Goal: Task Accomplishment & Management: Complete application form

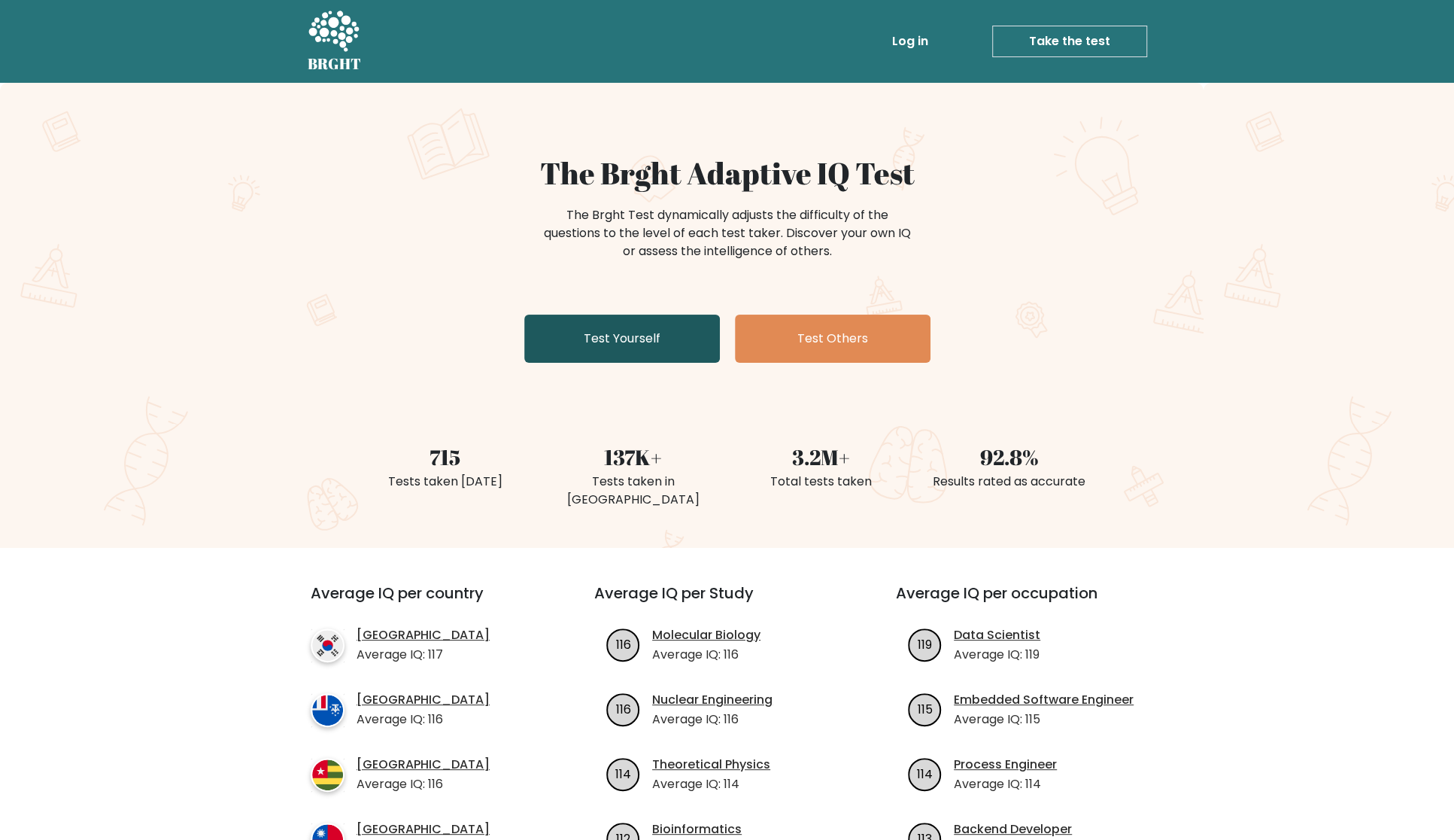
click at [646, 337] on link "Test Yourself" at bounding box center [622, 339] width 195 height 48
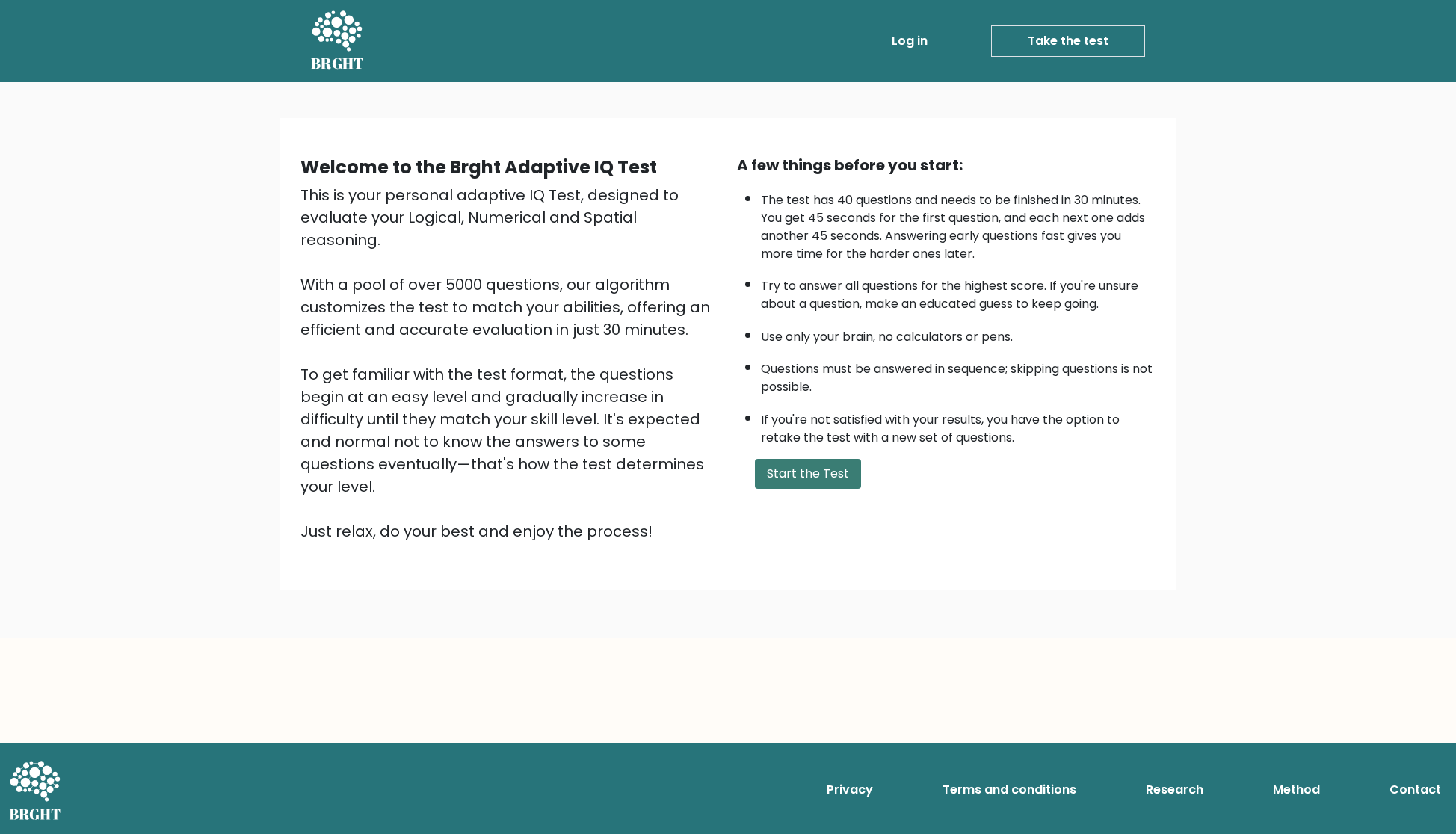
click at [802, 465] on button "Start the Test" at bounding box center [808, 474] width 106 height 30
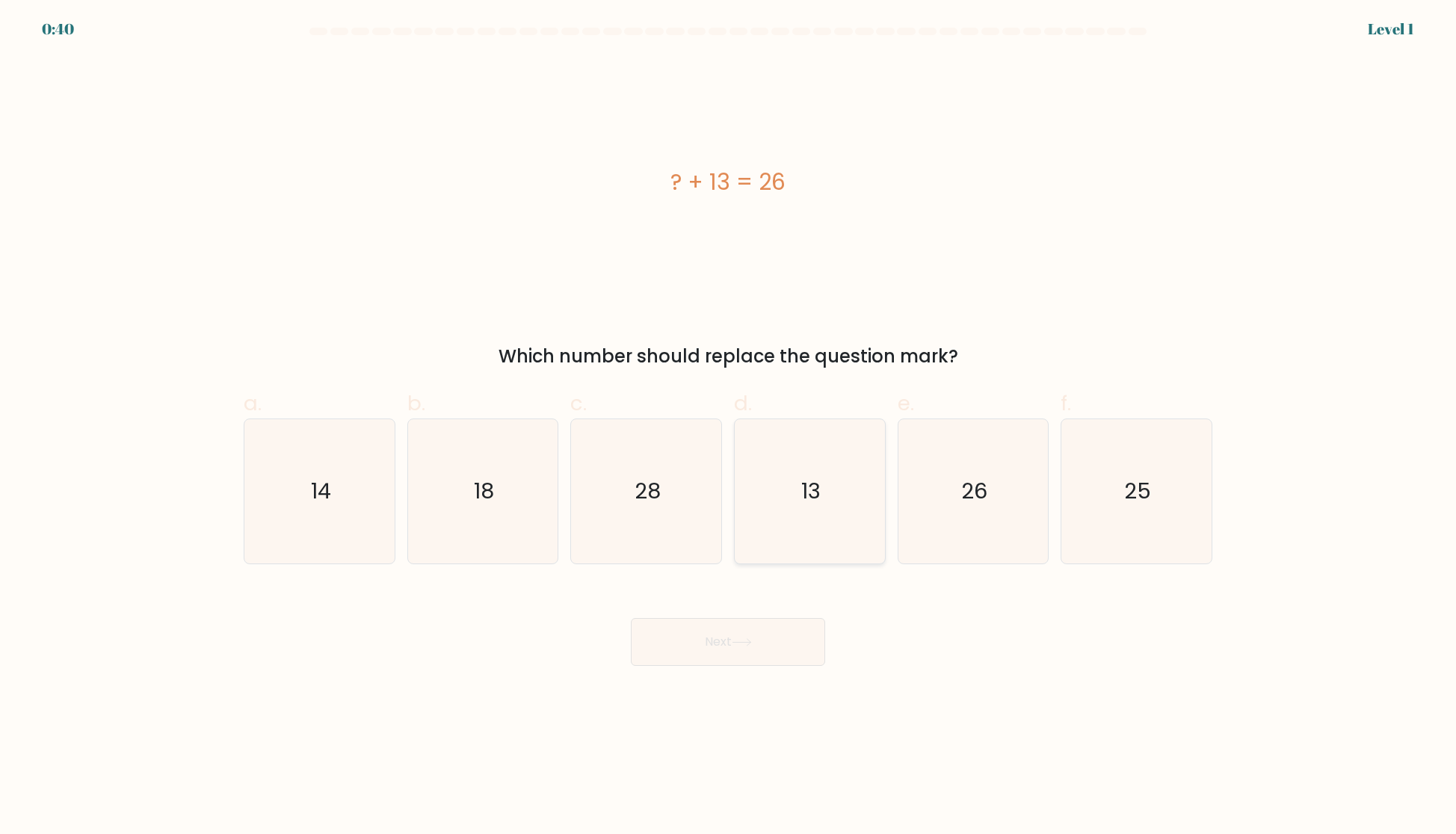
click at [831, 476] on icon "13" at bounding box center [810, 492] width 145 height 144
click at [728, 426] on input "d. 13" at bounding box center [728, 421] width 1 height 10
radio input "true"
click at [749, 645] on icon at bounding box center [741, 642] width 20 height 8
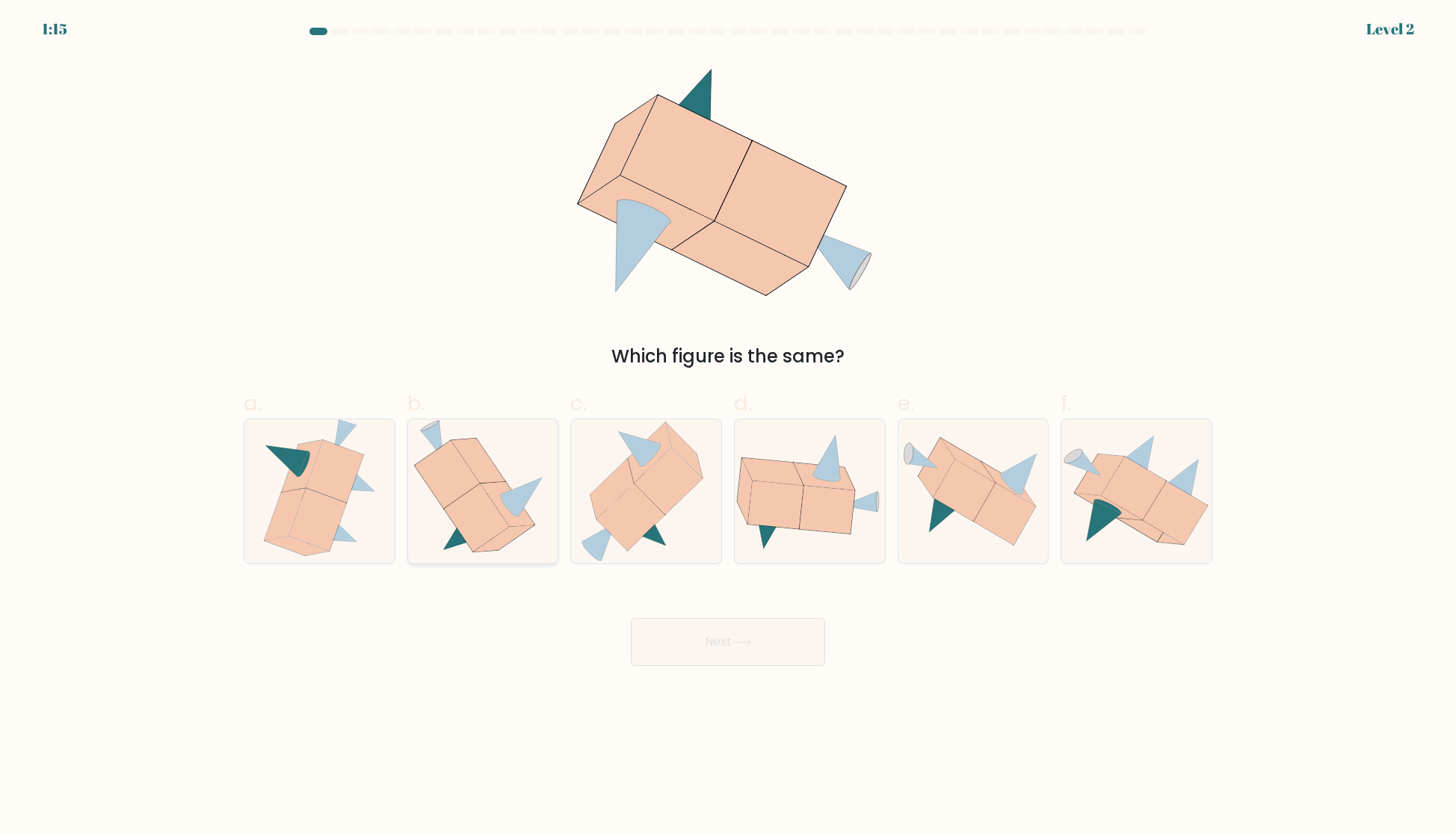
click at [505, 496] on icon at bounding box center [522, 497] width 42 height 40
click at [728, 426] on input "b." at bounding box center [728, 421] width 1 height 10
radio input "true"
click at [744, 666] on body "1:14 Level 2" at bounding box center [728, 417] width 1456 height 834
click at [743, 646] on icon at bounding box center [741, 642] width 20 height 8
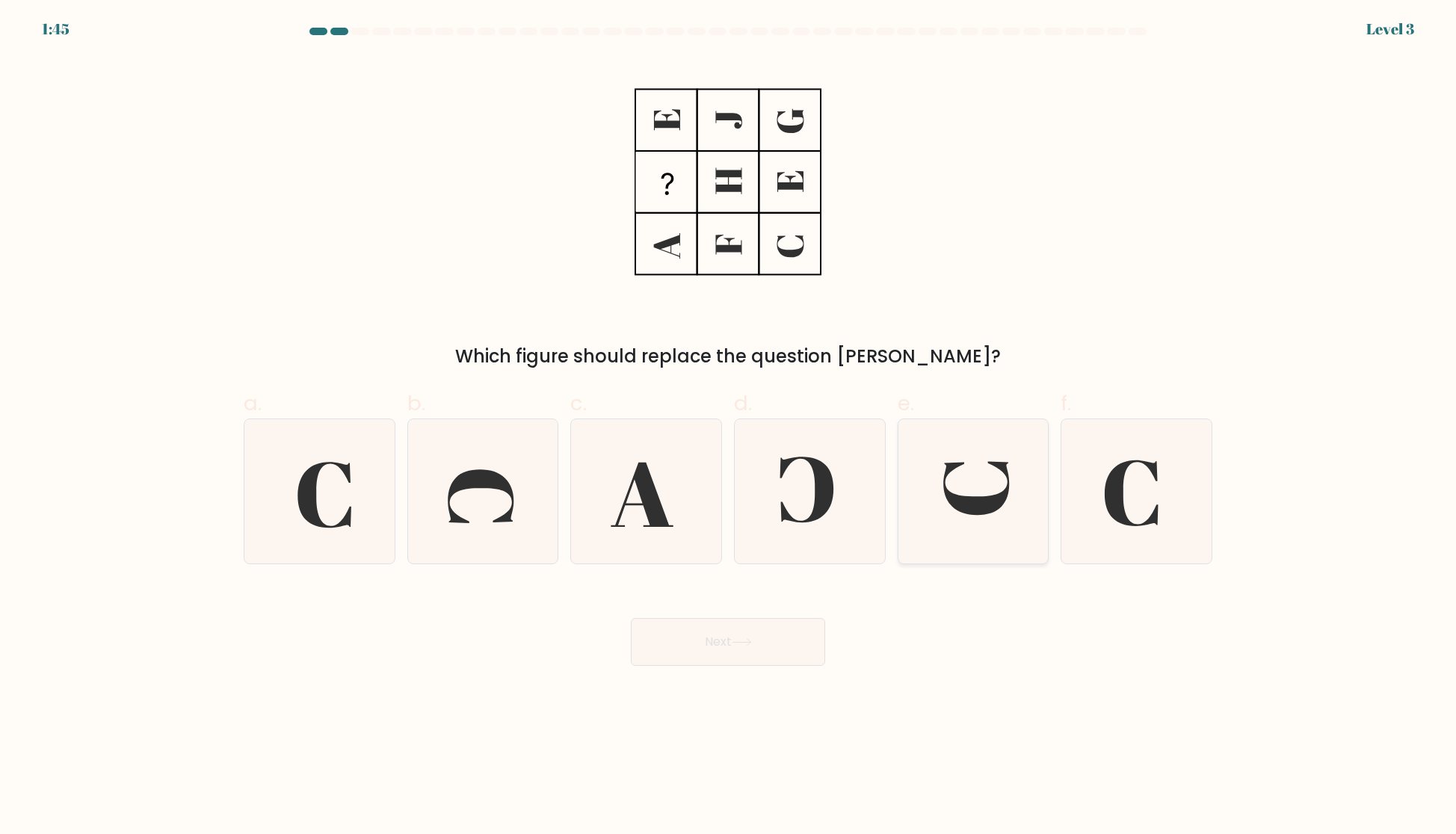
click at [1006, 496] on icon at bounding box center [977, 489] width 65 height 53
click at [728, 426] on input "e." at bounding box center [728, 421] width 1 height 10
radio input "true"
click at [733, 648] on button "Next" at bounding box center [728, 641] width 194 height 47
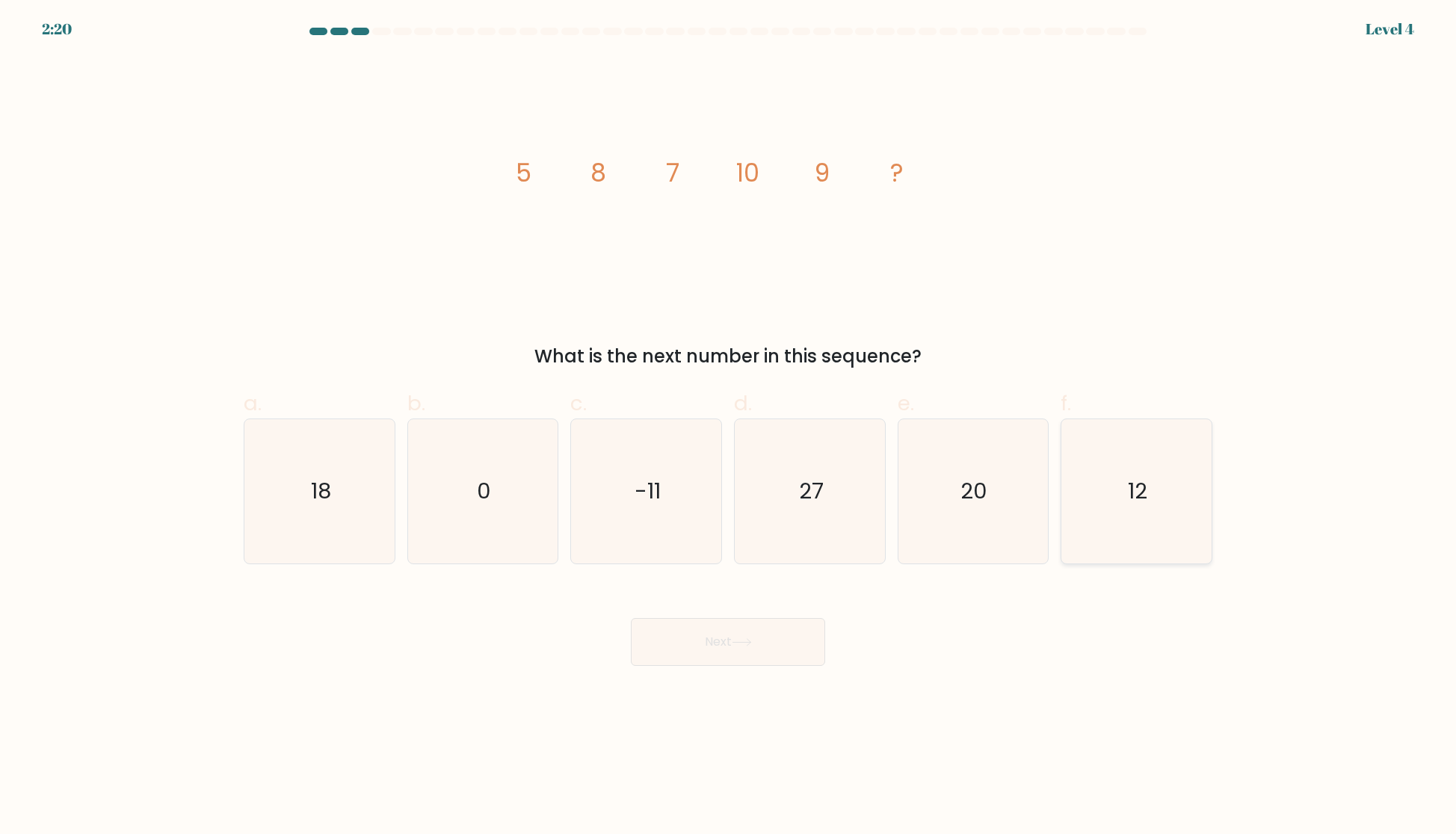
click at [1132, 493] on text "12" at bounding box center [1138, 491] width 20 height 30
click at [728, 426] on input "f. 12" at bounding box center [728, 421] width 1 height 10
radio input "true"
click at [668, 643] on button "Next" at bounding box center [728, 641] width 194 height 47
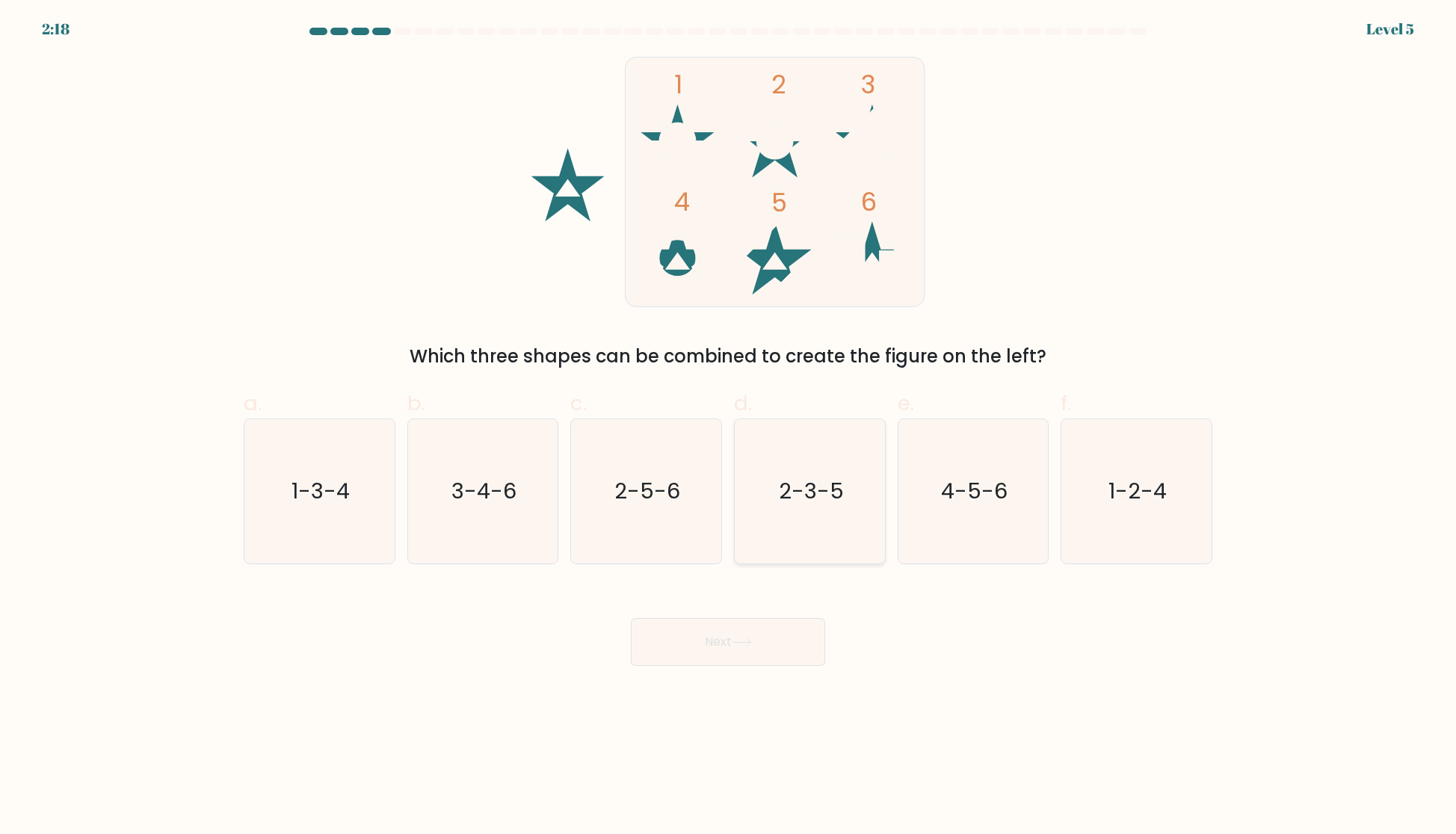
click at [792, 509] on icon "2-3-5" at bounding box center [810, 492] width 145 height 144
click at [728, 426] on input "d. 2-3-5" at bounding box center [728, 421] width 1 height 10
radio input "true"
click at [750, 643] on icon at bounding box center [741, 642] width 18 height 7
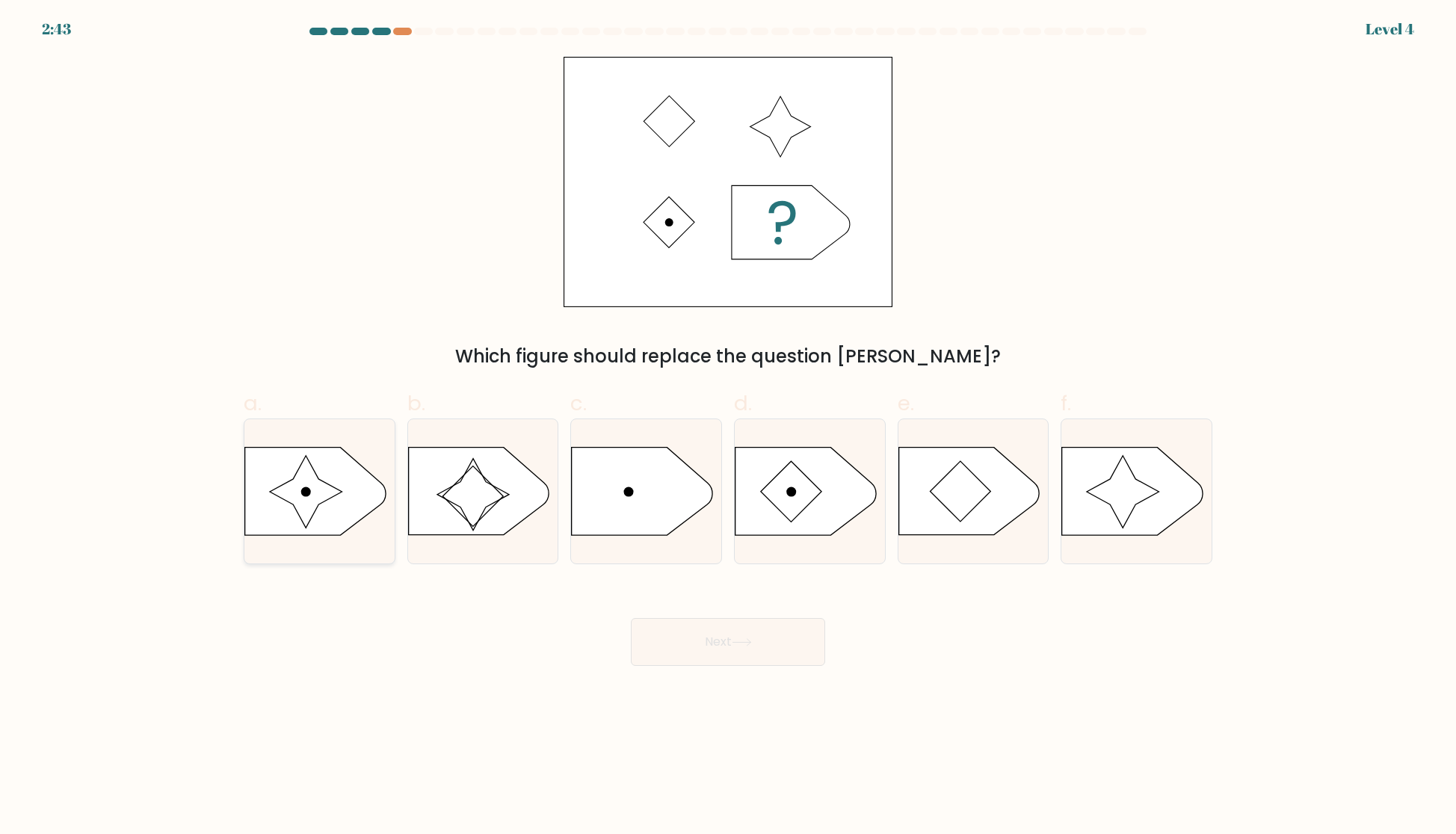
click at [327, 473] on icon at bounding box center [316, 491] width 141 height 87
click at [728, 426] on input "a." at bounding box center [728, 421] width 1 height 10
radio input "true"
click at [749, 627] on button "Next" at bounding box center [728, 641] width 194 height 47
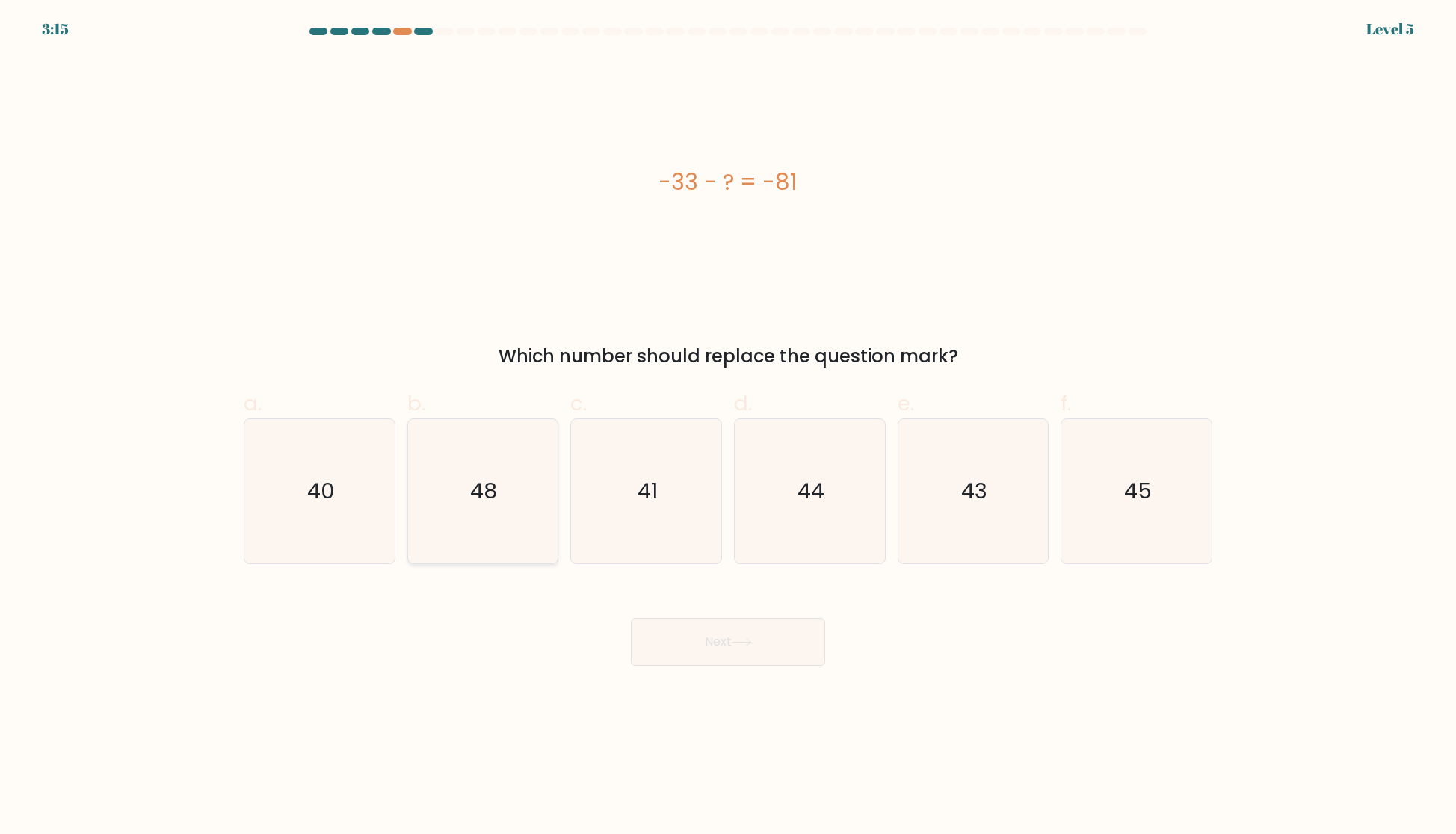
click at [500, 517] on icon "48" at bounding box center [482, 492] width 145 height 144
click at [728, 426] on input "b. 48" at bounding box center [728, 421] width 1 height 10
radio input "true"
click at [750, 638] on icon at bounding box center [741, 642] width 20 height 8
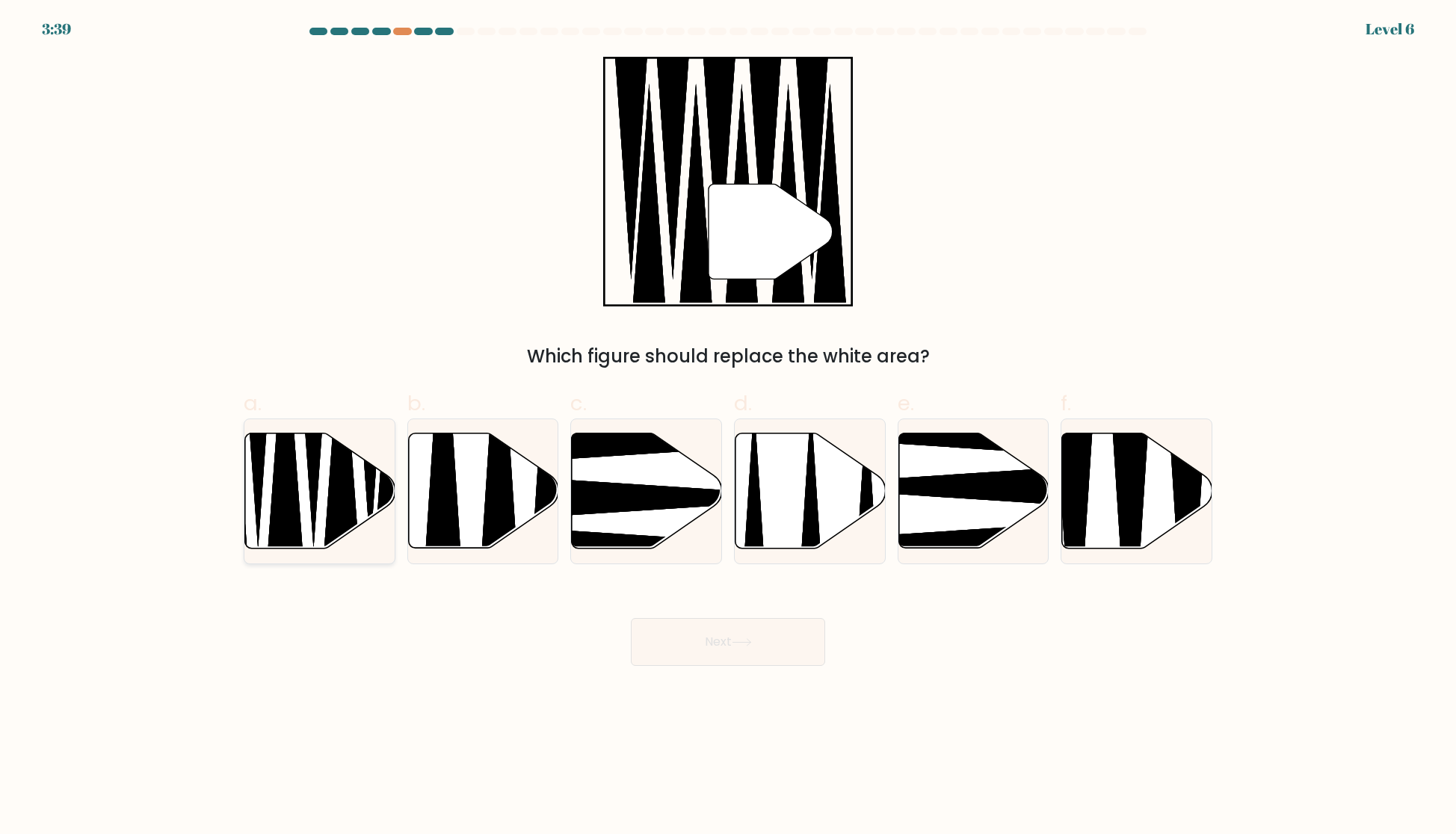
click at [310, 479] on icon at bounding box center [313, 414] width 39 height 270
click at [728, 426] on input "a." at bounding box center [728, 421] width 1 height 10
radio input "true"
click at [788, 632] on button "Next" at bounding box center [728, 641] width 194 height 47
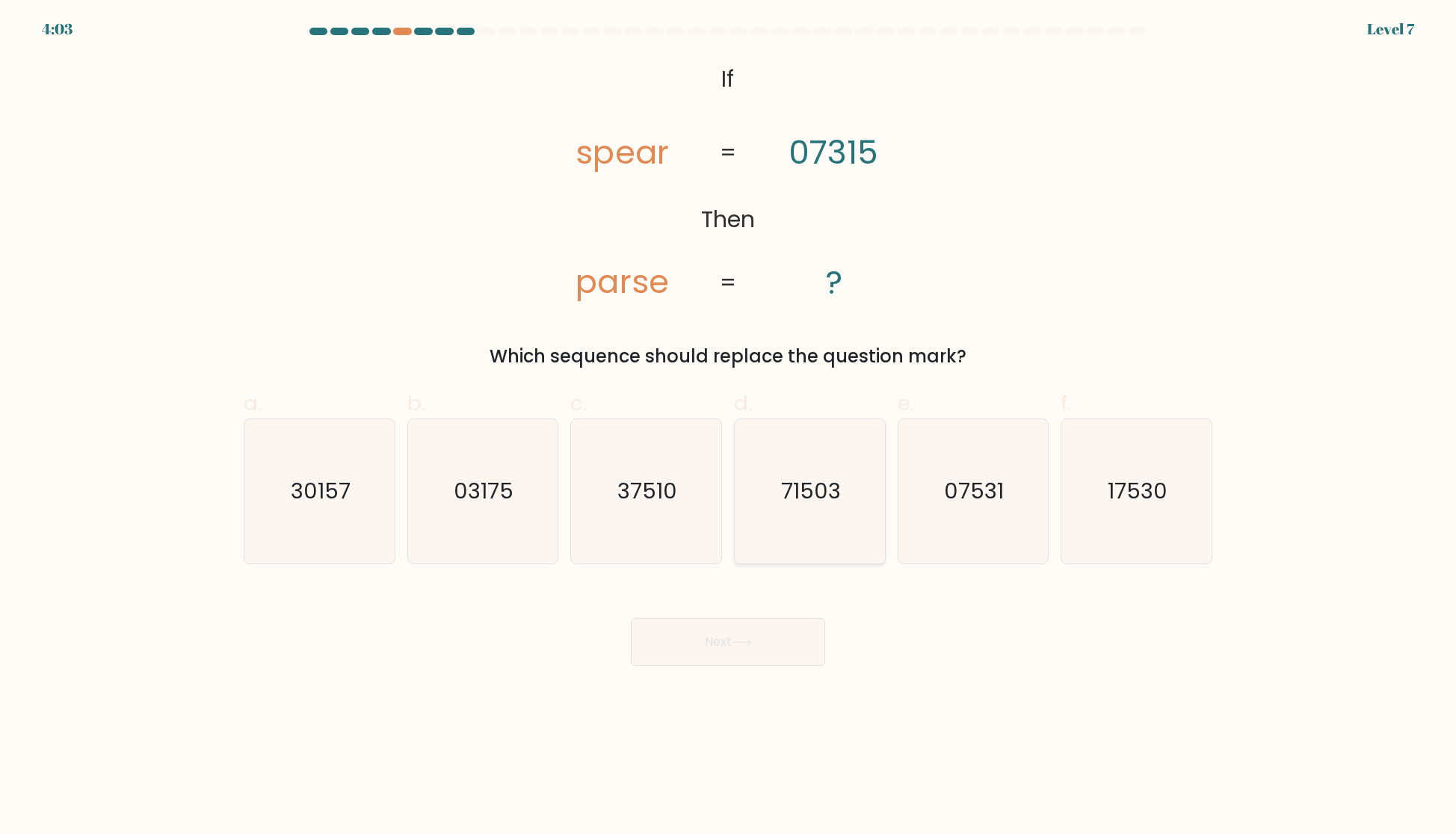
click at [777, 503] on icon "71503" at bounding box center [810, 492] width 145 height 144
click at [728, 426] on input "d. 71503" at bounding box center [728, 421] width 1 height 10
radio input "true"
click at [735, 631] on button "Next" at bounding box center [728, 641] width 194 height 47
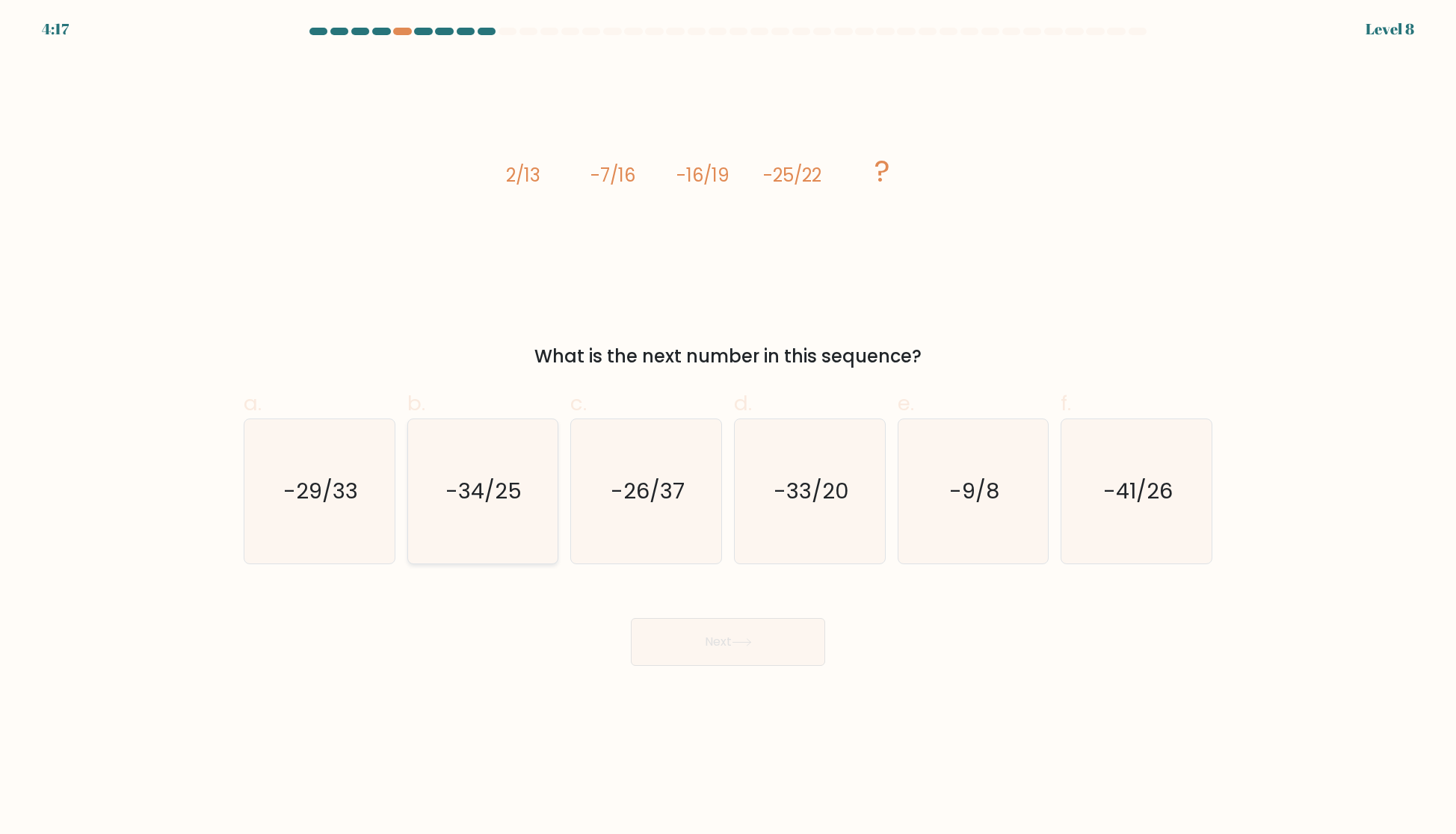
click at [502, 516] on icon "-34/25" at bounding box center [482, 492] width 145 height 144
click at [728, 426] on input "b. -34/25" at bounding box center [728, 421] width 1 height 10
radio input "true"
click at [725, 626] on button "Next" at bounding box center [728, 641] width 194 height 47
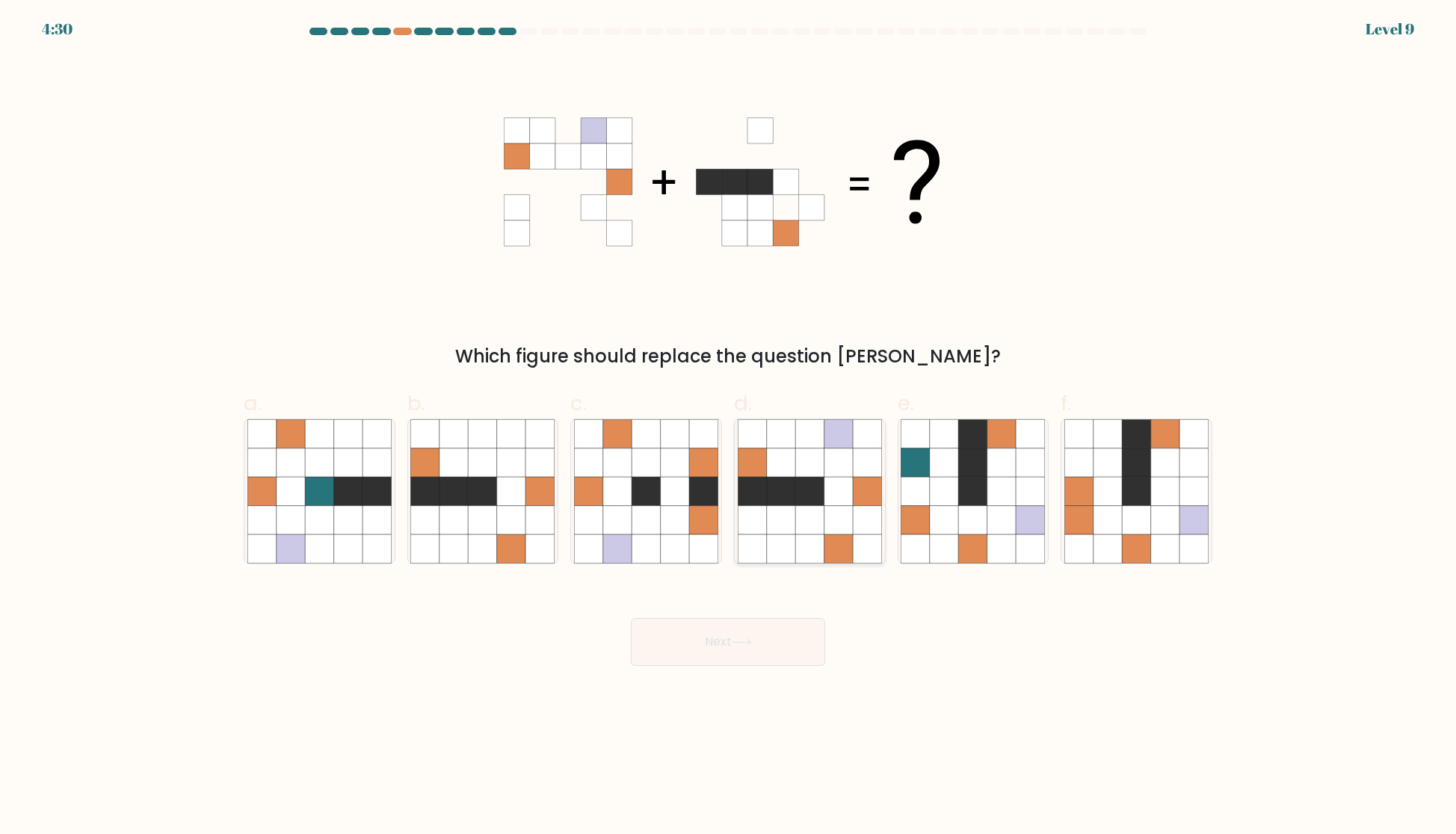
click at [792, 529] on icon at bounding box center [781, 519] width 29 height 29
click at [728, 426] on input "d." at bounding box center [728, 421] width 1 height 10
radio input "true"
click at [770, 637] on button "Next" at bounding box center [728, 641] width 194 height 47
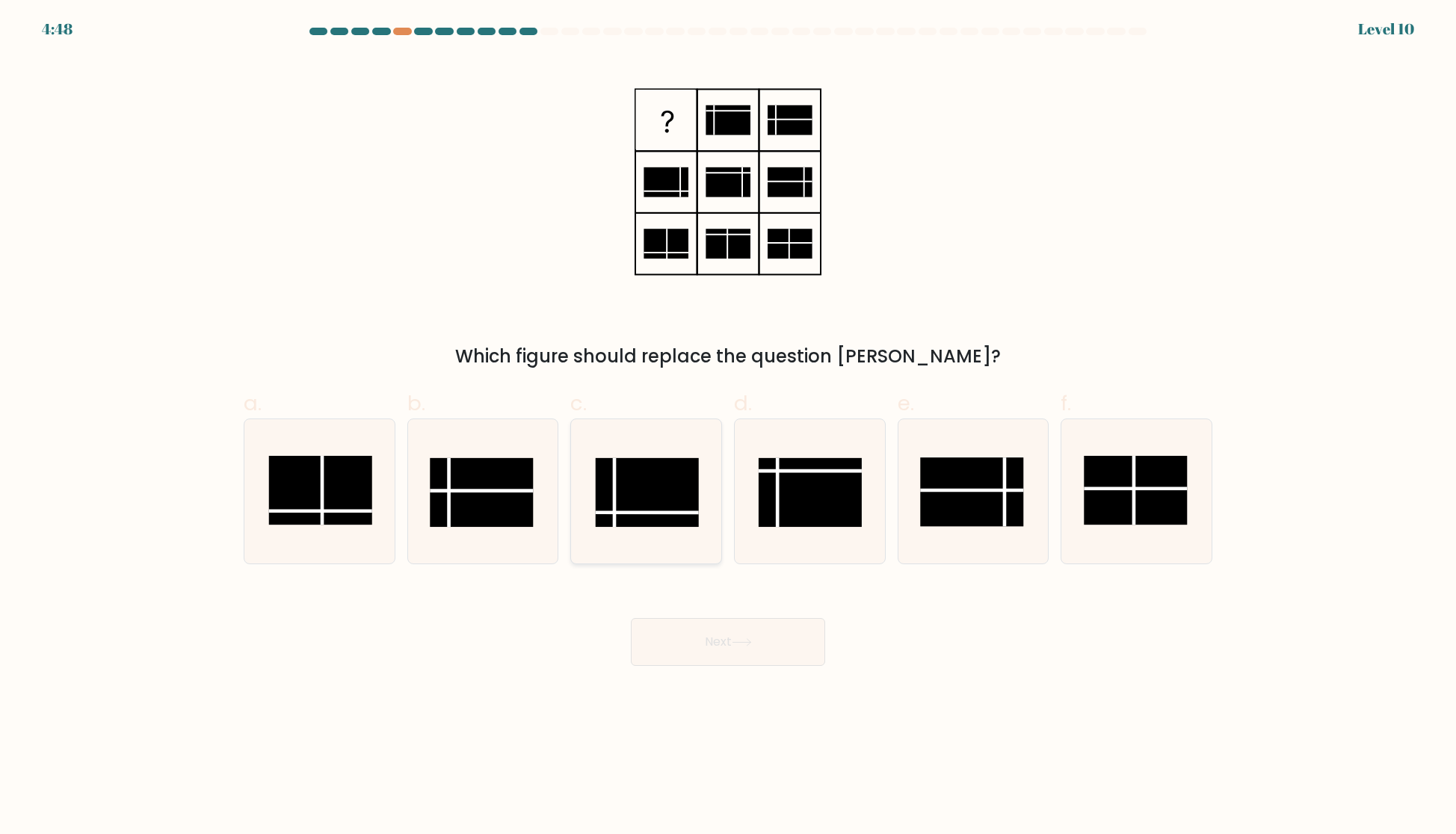
click at [650, 467] on rect at bounding box center [647, 492] width 103 height 68
click at [728, 426] on input "c." at bounding box center [728, 421] width 1 height 10
radio input "true"
click at [739, 633] on button "Next" at bounding box center [728, 641] width 194 height 47
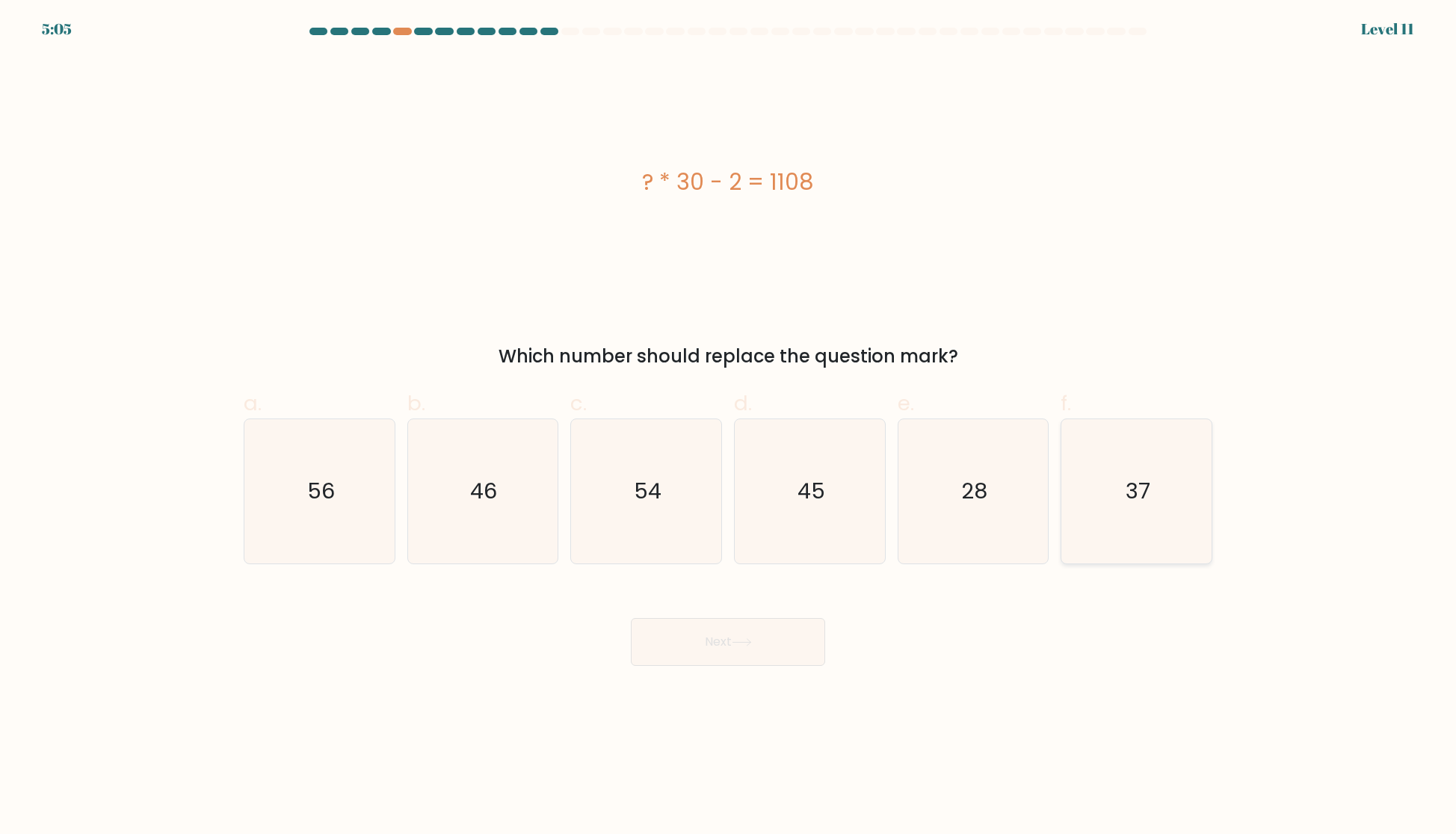
click at [1166, 522] on icon "37" at bounding box center [1136, 492] width 145 height 144
click at [728, 426] on input "f. 37" at bounding box center [728, 421] width 1 height 10
radio input "true"
click at [779, 634] on button "Next" at bounding box center [728, 641] width 194 height 47
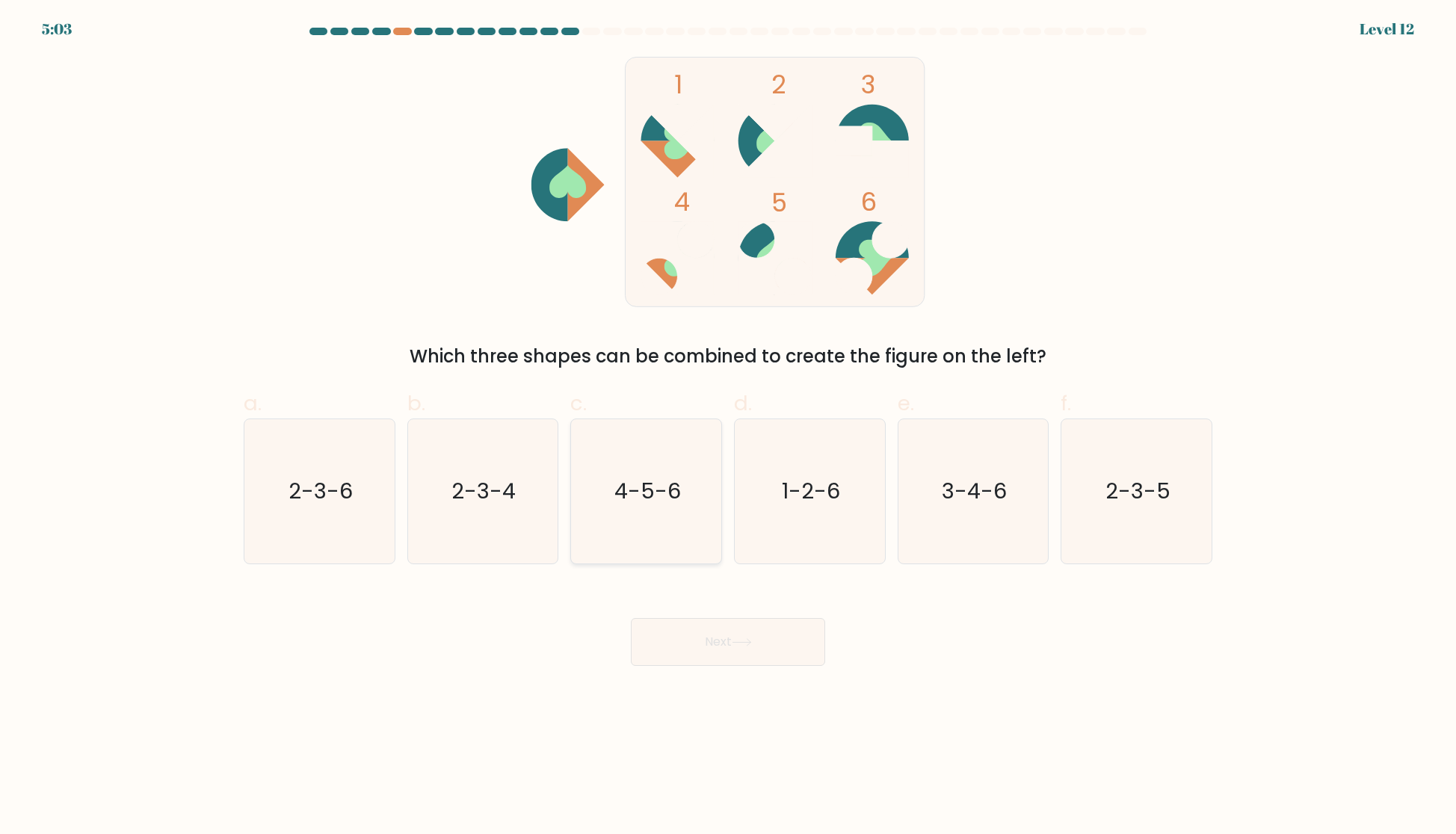
click at [630, 510] on icon "4-5-6" at bounding box center [646, 492] width 145 height 144
click at [728, 426] on input "c. 4-5-6" at bounding box center [728, 421] width 1 height 10
radio input "true"
click at [736, 637] on button "Next" at bounding box center [728, 641] width 194 height 47
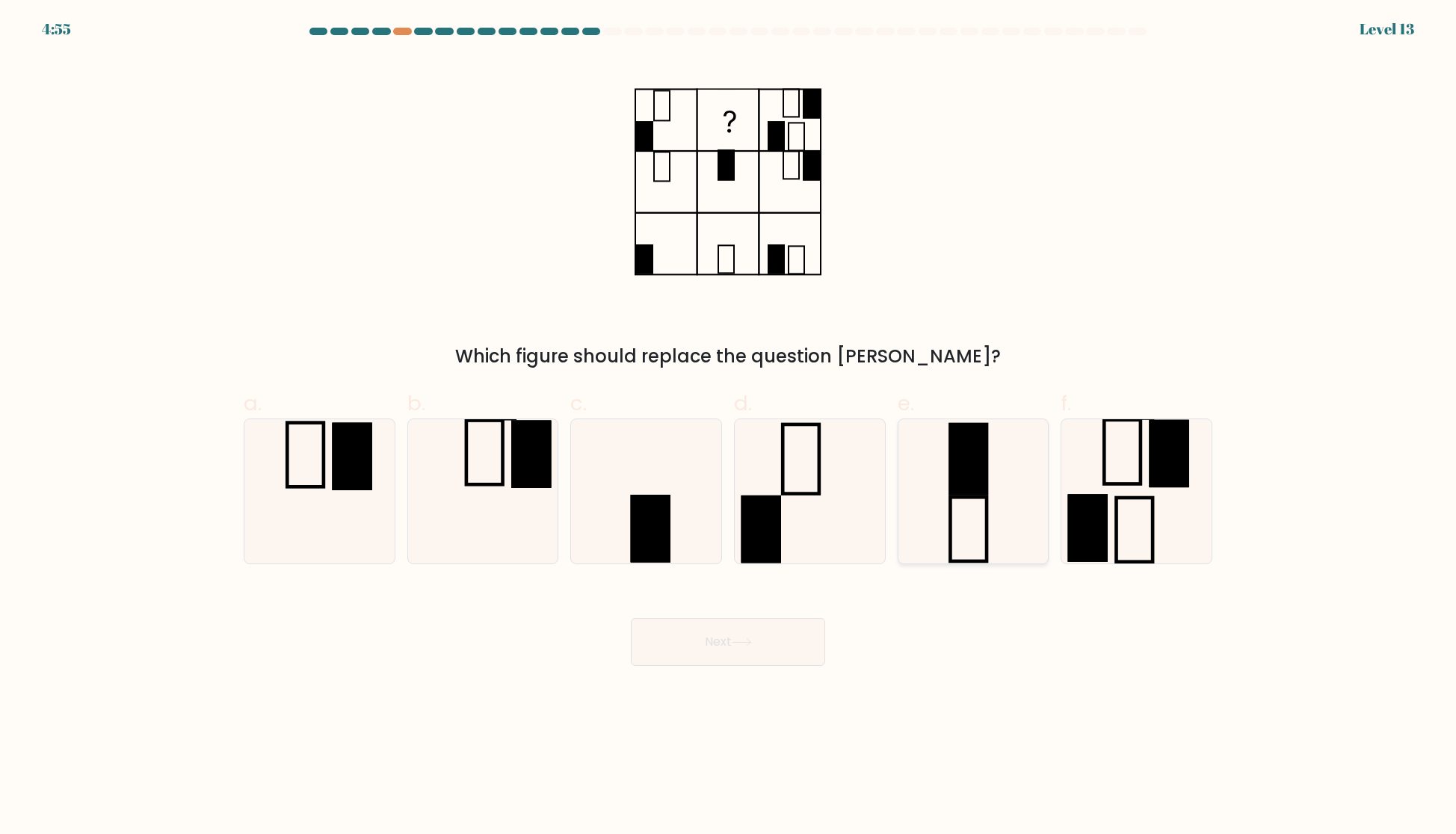
click at [975, 440] on rect at bounding box center [968, 459] width 37 height 69
click at [728, 426] on input "e." at bounding box center [728, 421] width 1 height 10
radio input "true"
click at [735, 640] on icon at bounding box center [741, 642] width 20 height 8
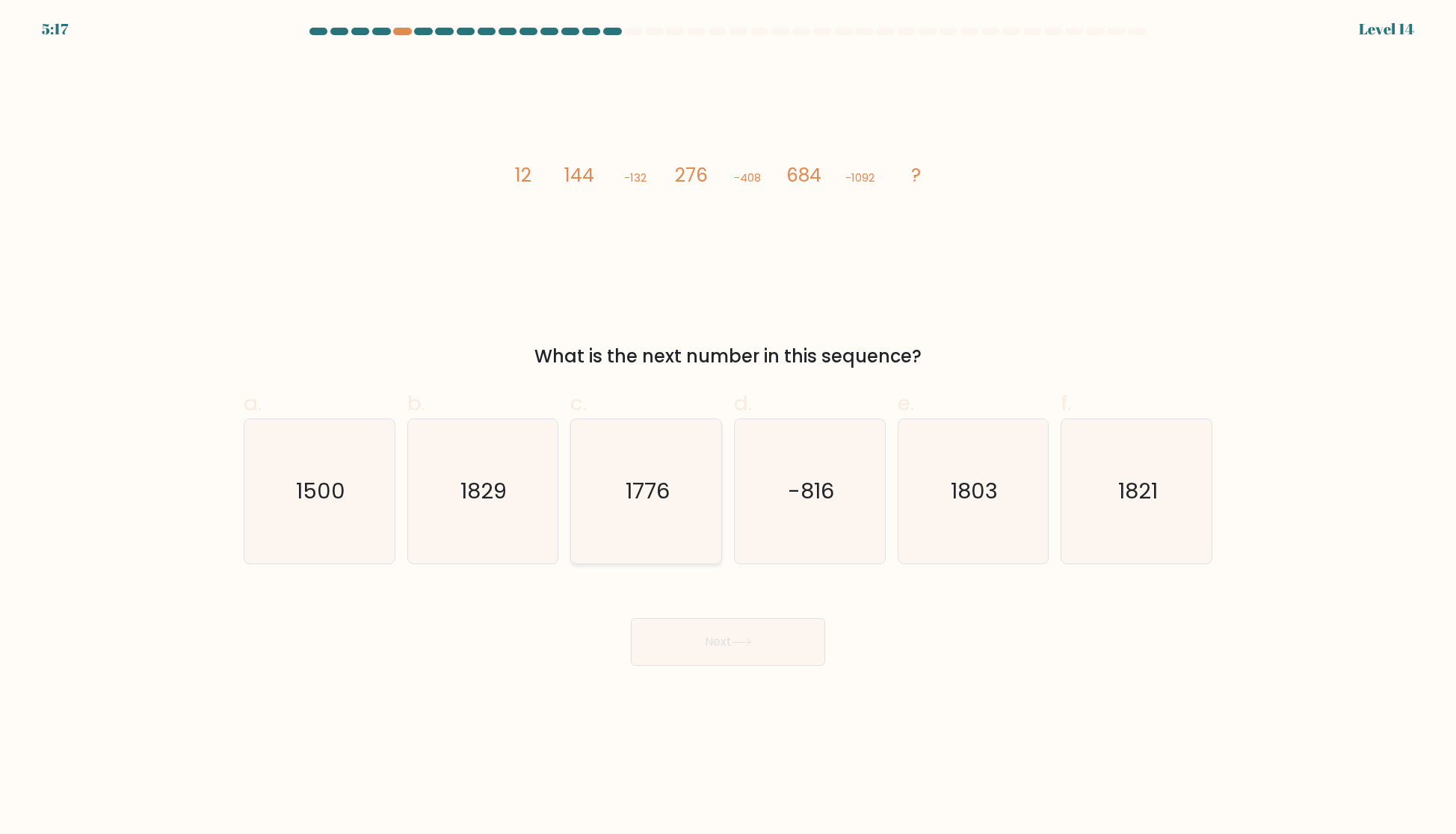
click at [627, 500] on text "1776" at bounding box center [647, 491] width 45 height 30
click at [728, 426] on input "c. 1776" at bounding box center [728, 421] width 1 height 10
radio input "true"
click at [682, 631] on button "Next" at bounding box center [728, 641] width 194 height 47
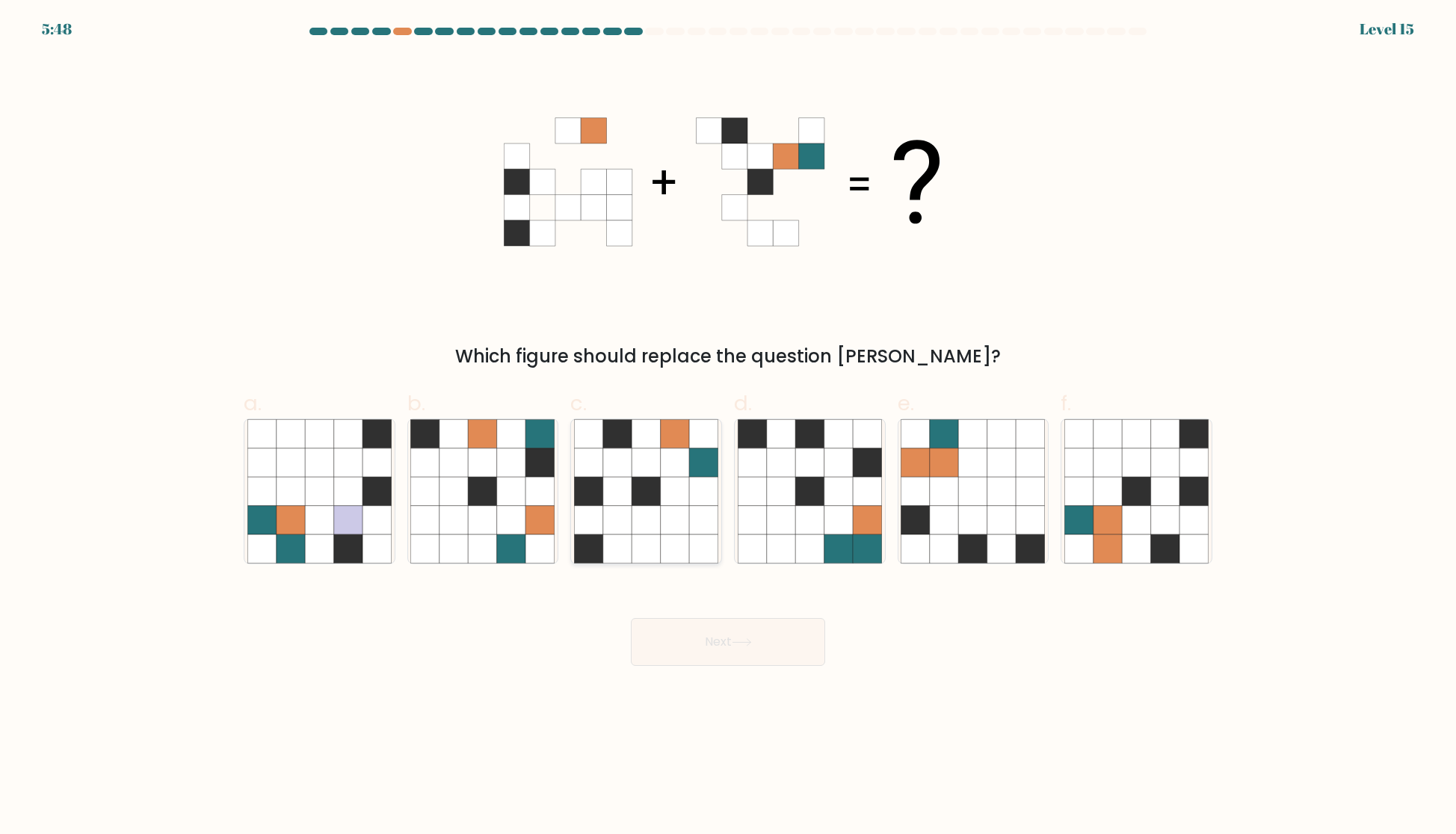
click at [648, 461] on icon at bounding box center [645, 462] width 29 height 29
click at [728, 426] on input "c." at bounding box center [728, 421] width 1 height 10
radio input "true"
click at [735, 634] on button "Next" at bounding box center [728, 641] width 194 height 47
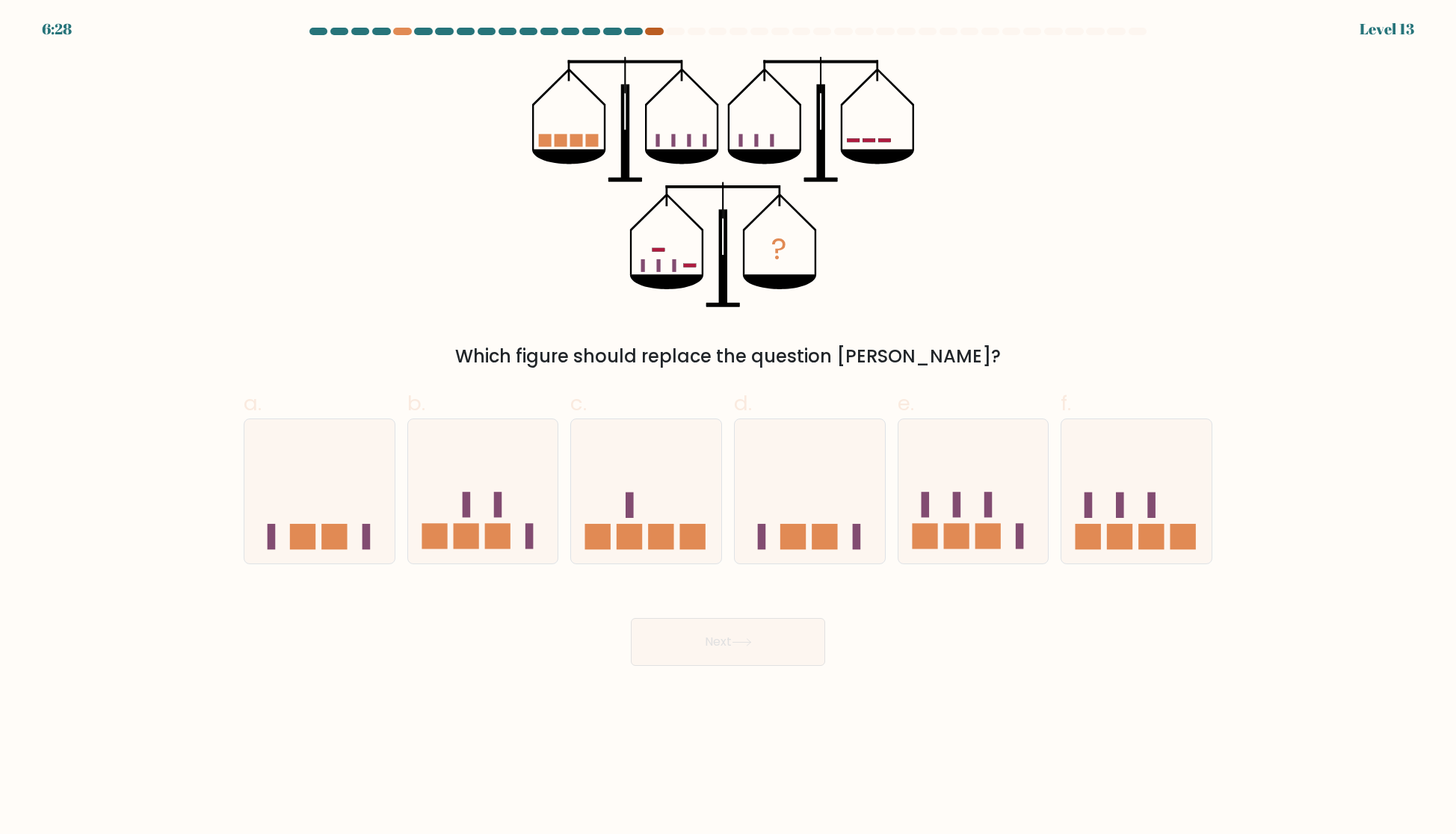
click at [647, 31] on div at bounding box center [654, 32] width 18 height 8
click at [654, 490] on icon at bounding box center [646, 490] width 150 height 124
click at [728, 426] on input "c." at bounding box center [728, 421] width 1 height 10
radio input "true"
click at [706, 634] on button "Next" at bounding box center [728, 641] width 194 height 47
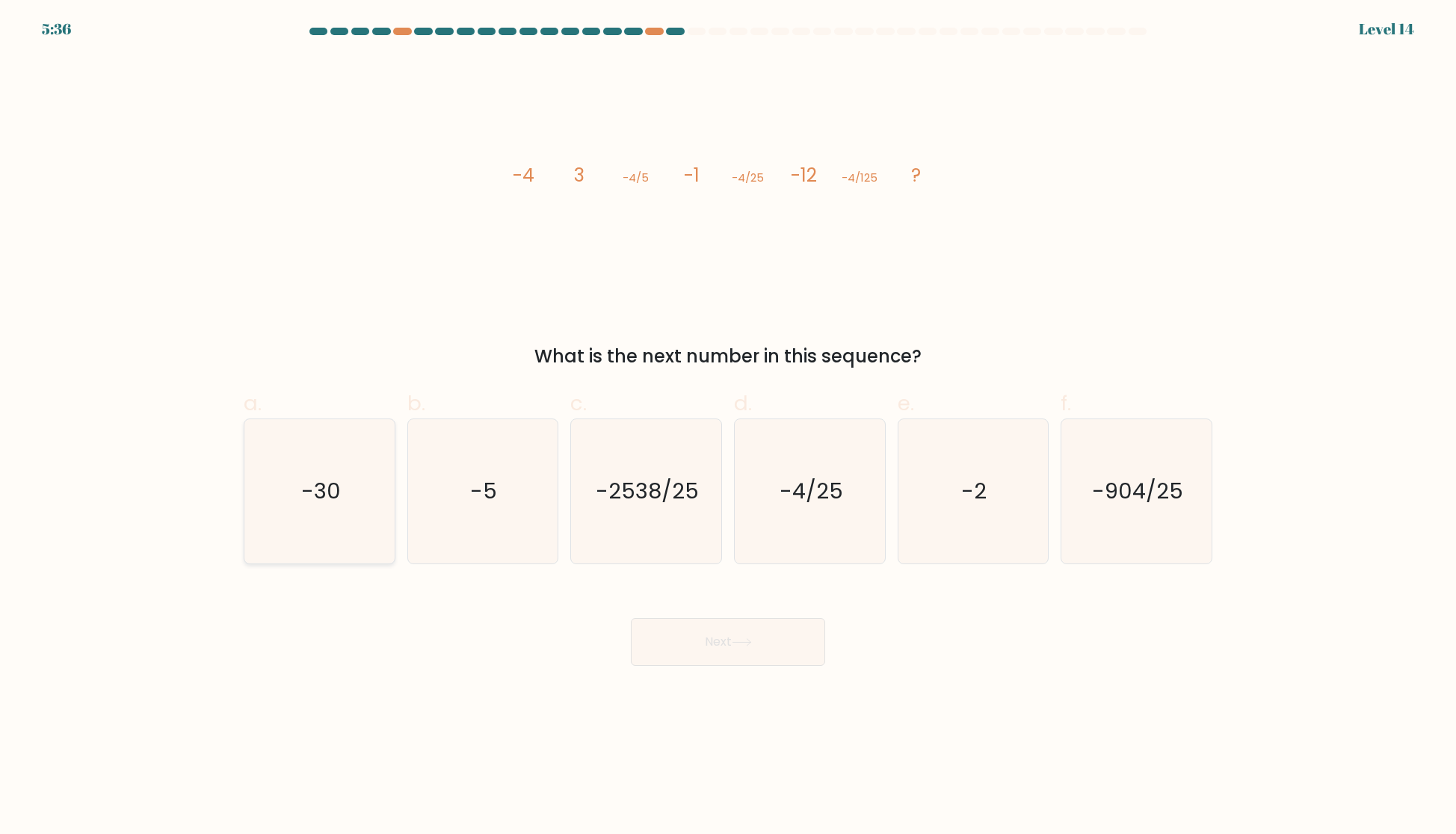
click at [294, 464] on icon "-30" at bounding box center [320, 492] width 145 height 144
click at [728, 426] on input "a. -30" at bounding box center [728, 421] width 1 height 10
radio input "true"
click at [762, 642] on button "Next" at bounding box center [728, 641] width 194 height 47
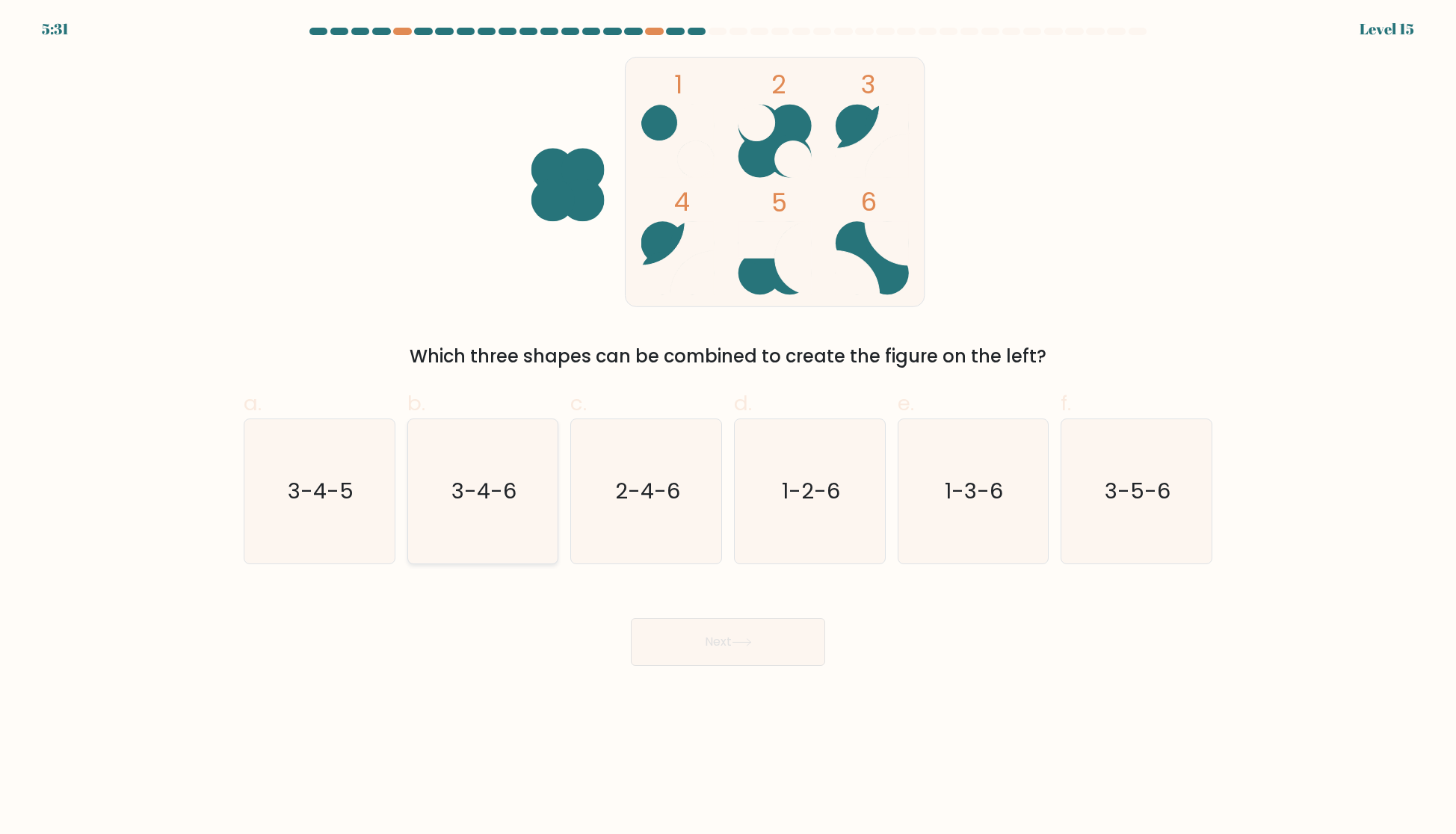
click at [462, 498] on text "3-4-6" at bounding box center [484, 491] width 65 height 30
click at [728, 426] on input "b. 3-4-6" at bounding box center [728, 421] width 1 height 10
radio input "true"
click at [729, 644] on button "Next" at bounding box center [728, 641] width 194 height 47
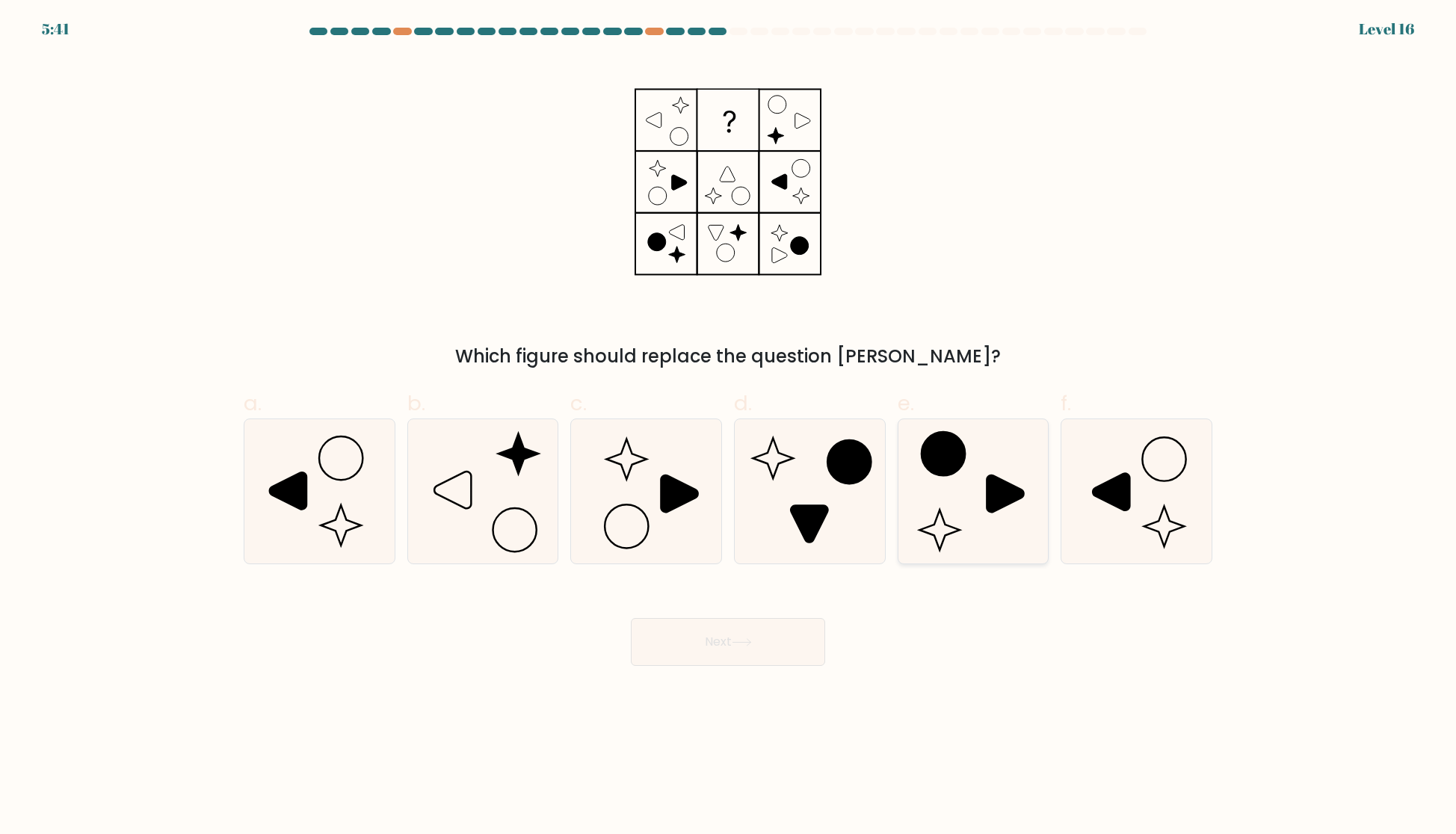
click at [944, 459] on icon at bounding box center [943, 453] width 44 height 44
click at [728, 426] on input "e." at bounding box center [728, 421] width 1 height 10
radio input "true"
click at [738, 651] on button "Next" at bounding box center [728, 641] width 194 height 47
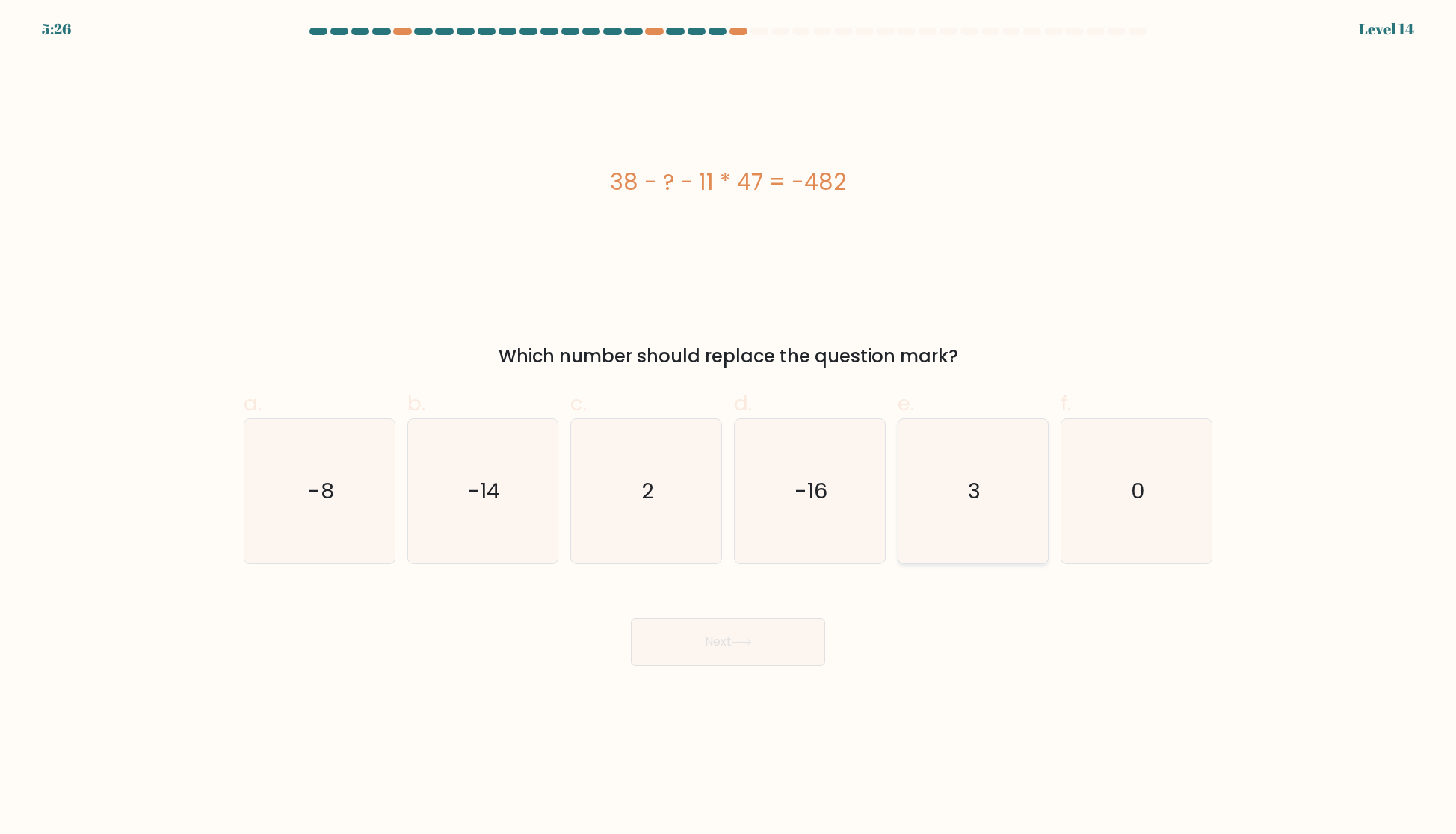
click at [1019, 474] on icon "3" at bounding box center [973, 492] width 145 height 144
click at [728, 426] on input "e. 3" at bounding box center [728, 421] width 1 height 10
radio input "true"
click at [733, 642] on button "Next" at bounding box center [728, 641] width 194 height 47
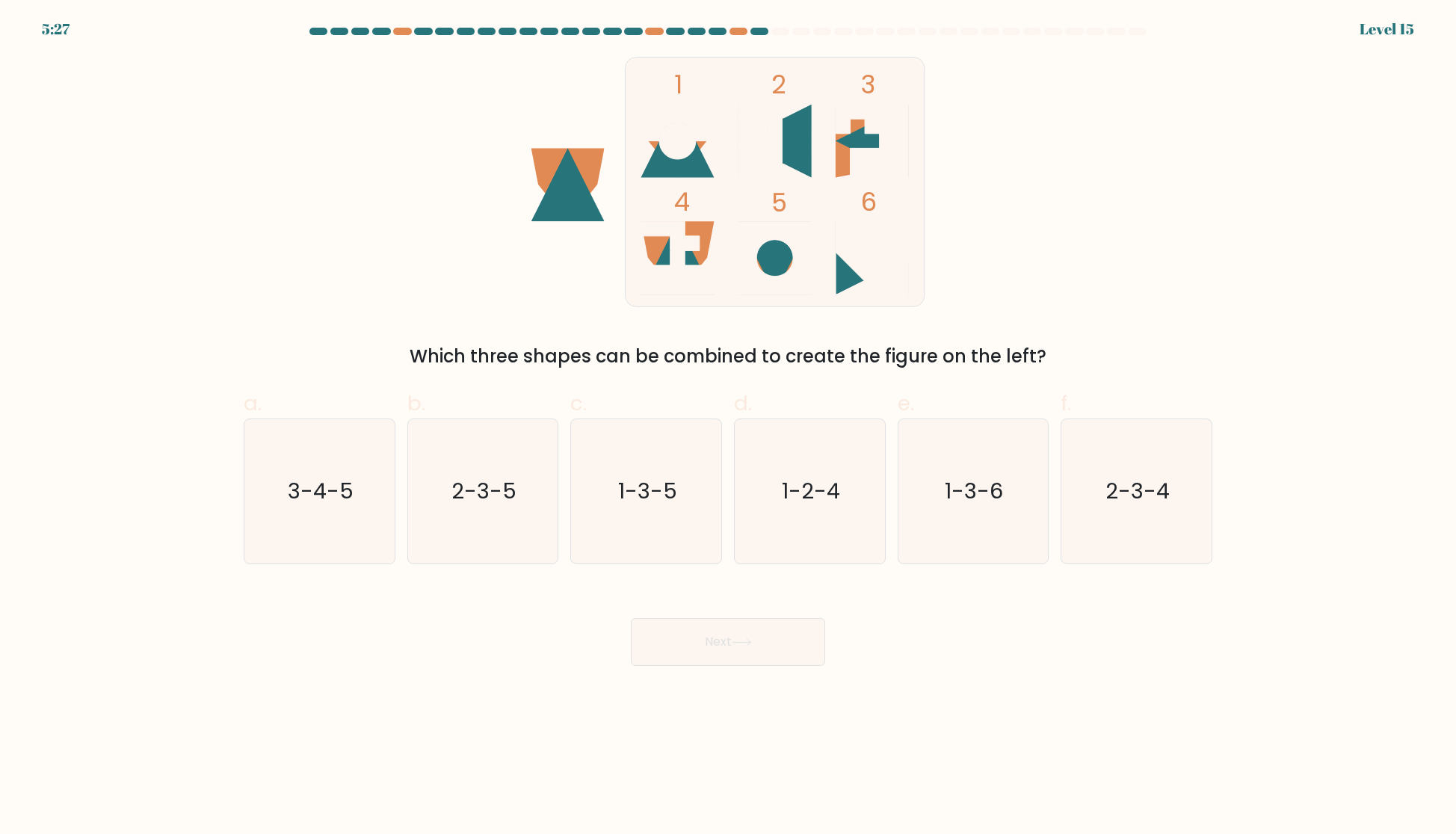
click at [1267, 471] on form at bounding box center [728, 346] width 1456 height 638
click at [1170, 510] on icon "2-3-4" at bounding box center [1136, 492] width 145 height 144
click at [728, 426] on input "f. 2-3-4" at bounding box center [728, 421] width 1 height 10
radio input "true"
click at [776, 642] on button "Next" at bounding box center [728, 641] width 194 height 47
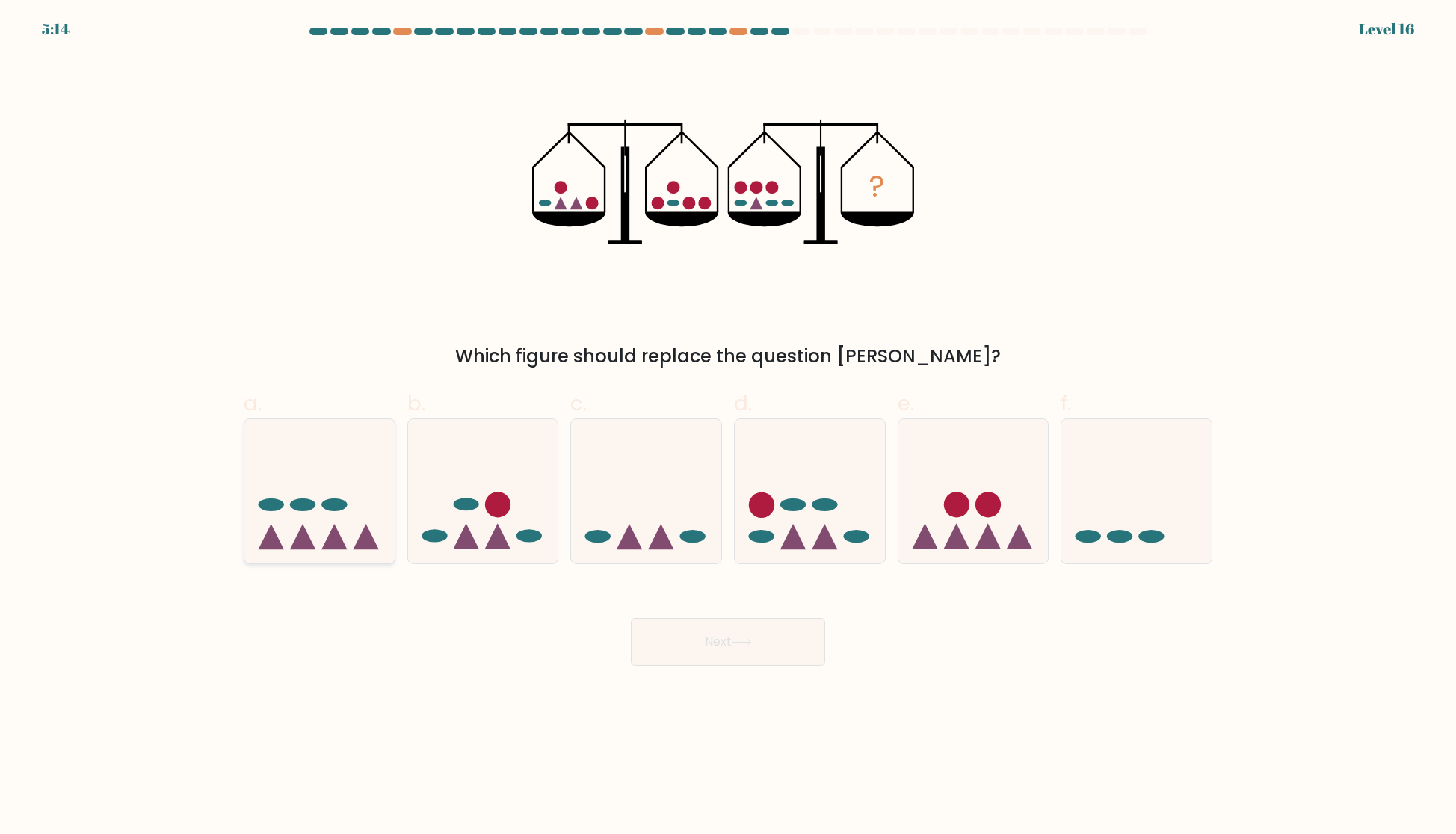
click at [307, 535] on icon at bounding box center [303, 536] width 26 height 26
click at [728, 426] on input "a." at bounding box center [728, 421] width 1 height 10
radio input "true"
click at [724, 642] on button "Next" at bounding box center [728, 641] width 194 height 47
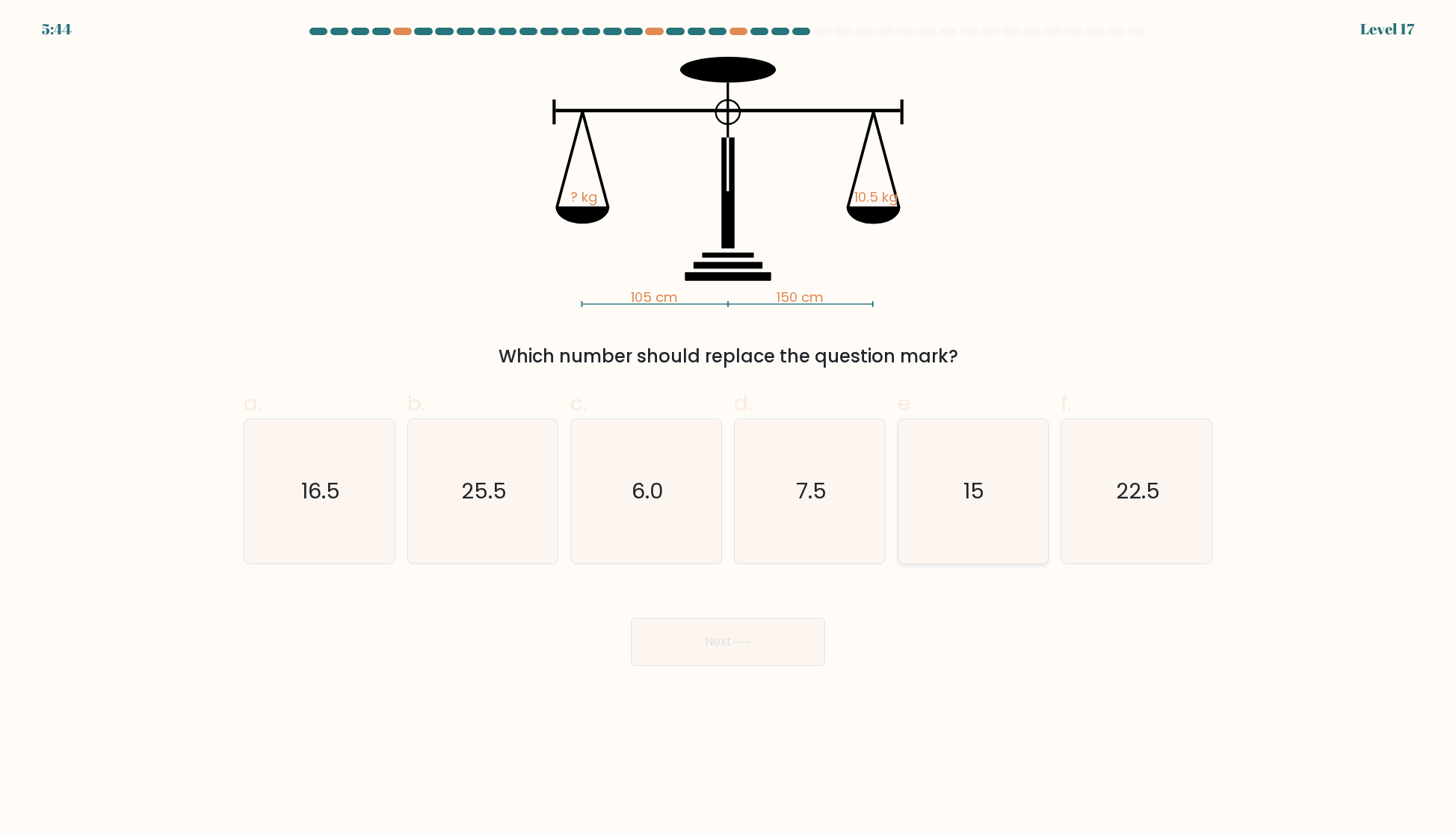
click at [1001, 479] on icon "15" at bounding box center [973, 492] width 145 height 144
click at [728, 426] on input "e. 15" at bounding box center [728, 421] width 1 height 10
radio input "true"
click at [710, 629] on button "Next" at bounding box center [728, 641] width 194 height 47
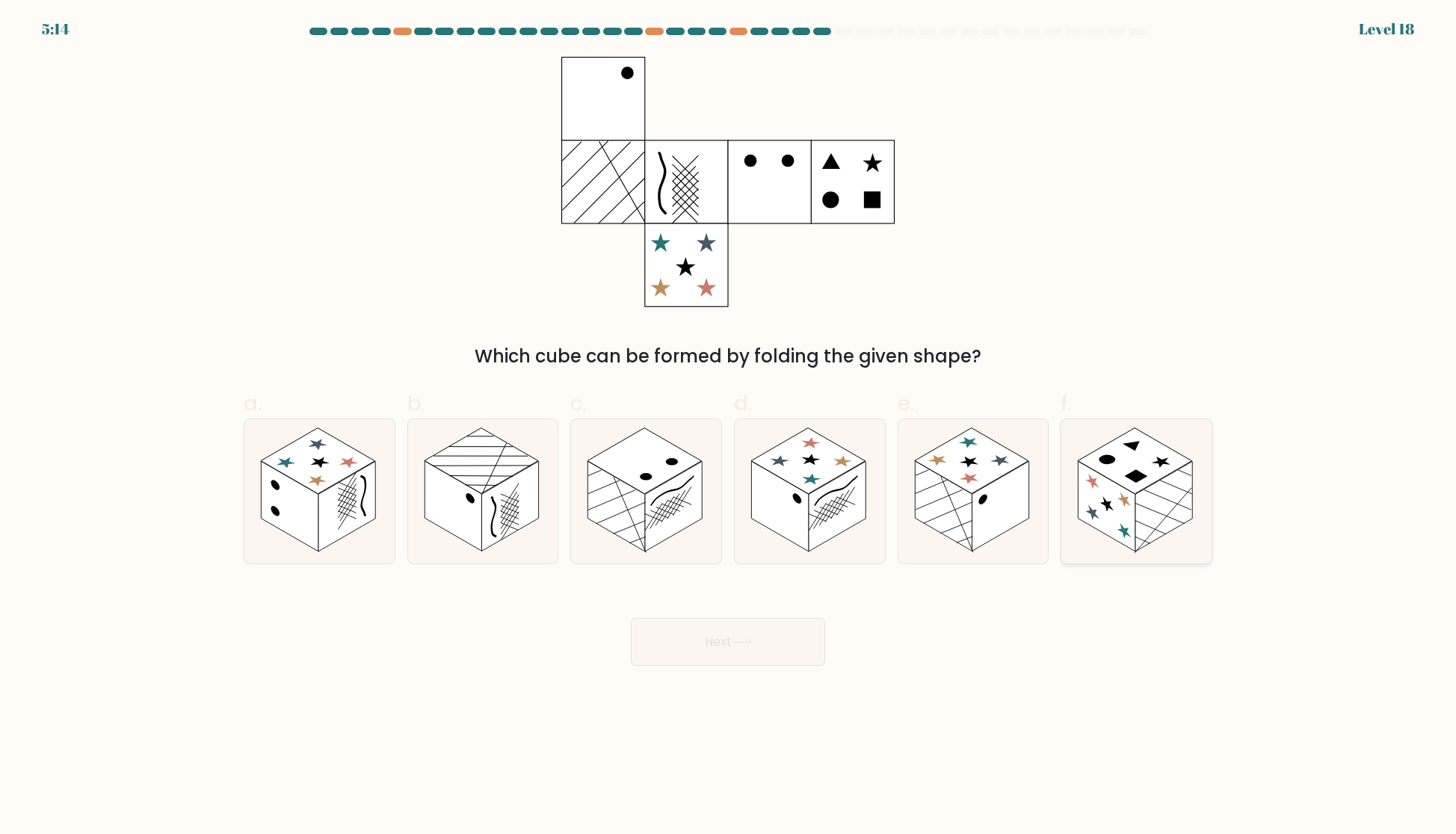
click at [1130, 474] on rect at bounding box center [1135, 476] width 23 height 14
click at [728, 426] on input "f." at bounding box center [728, 421] width 1 height 10
radio input "true"
click at [736, 647] on button "Next" at bounding box center [728, 641] width 194 height 47
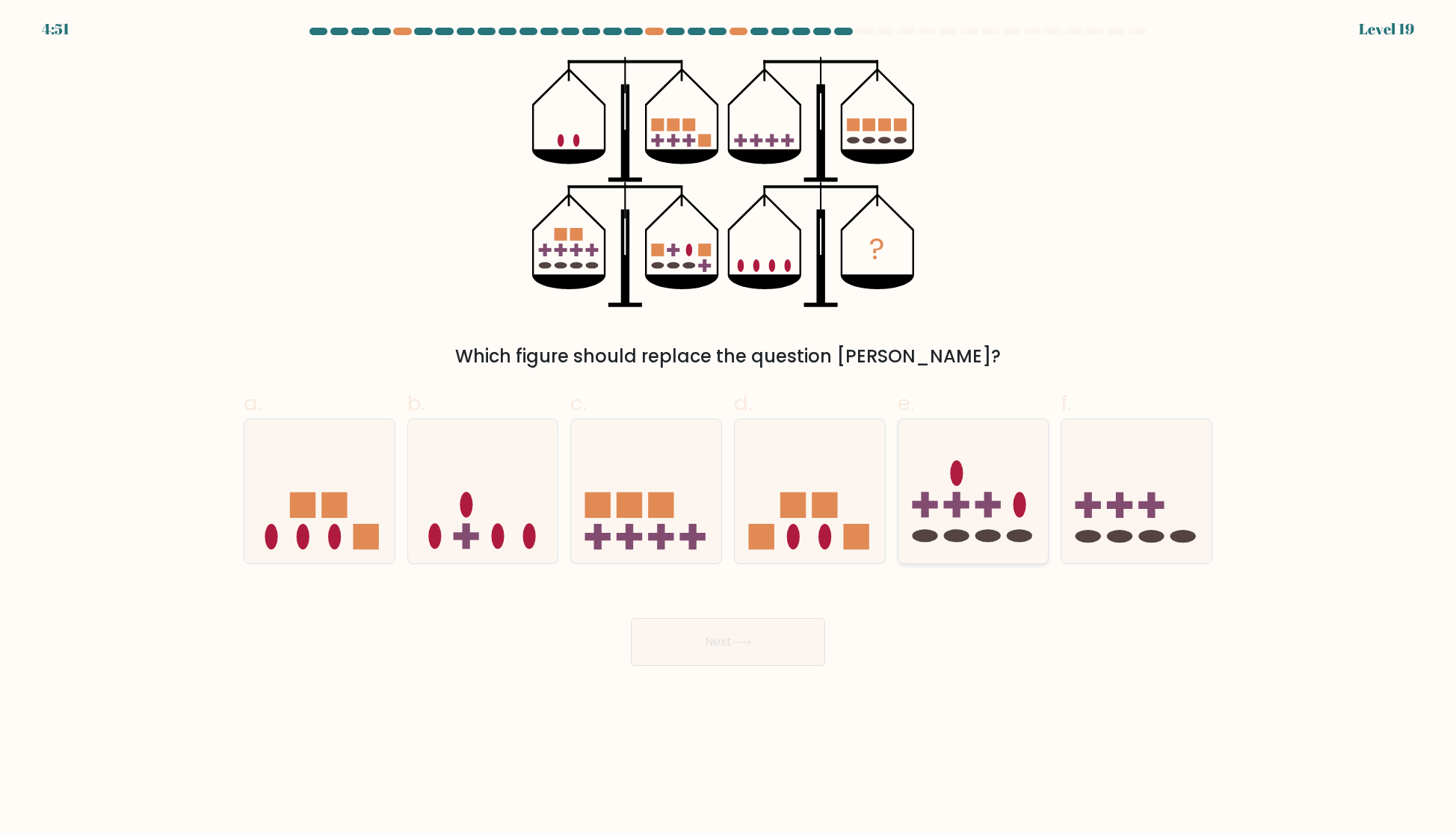
click at [970, 535] on icon at bounding box center [974, 490] width 150 height 124
click at [728, 426] on input "e." at bounding box center [728, 421] width 1 height 10
radio input "true"
click at [733, 631] on button "Next" at bounding box center [728, 641] width 194 height 47
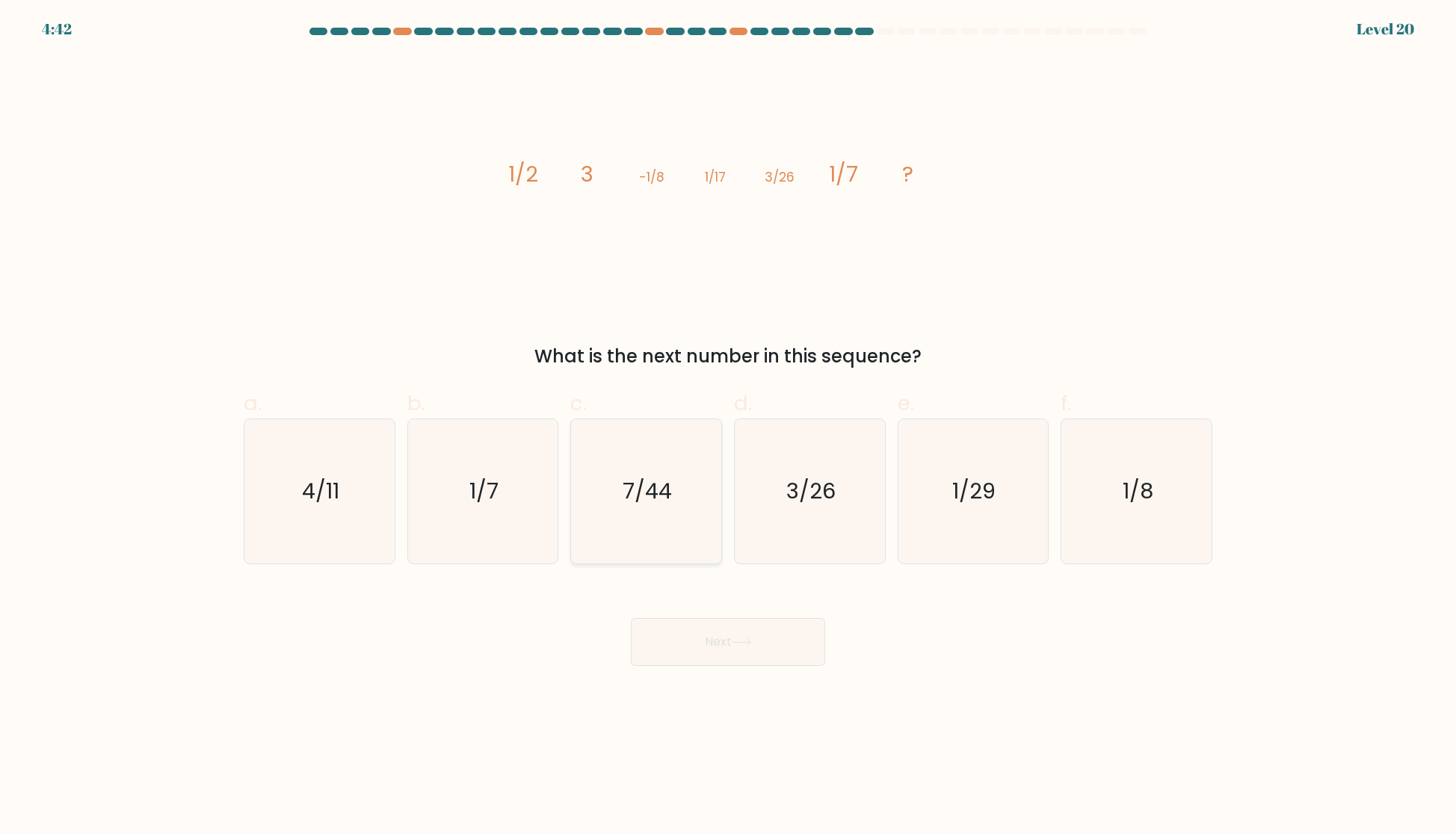
click at [639, 487] on text "7/44" at bounding box center [648, 491] width 49 height 30
click at [728, 426] on input "c. 7/44" at bounding box center [728, 421] width 1 height 10
radio input "true"
click at [728, 643] on button "Next" at bounding box center [728, 641] width 194 height 47
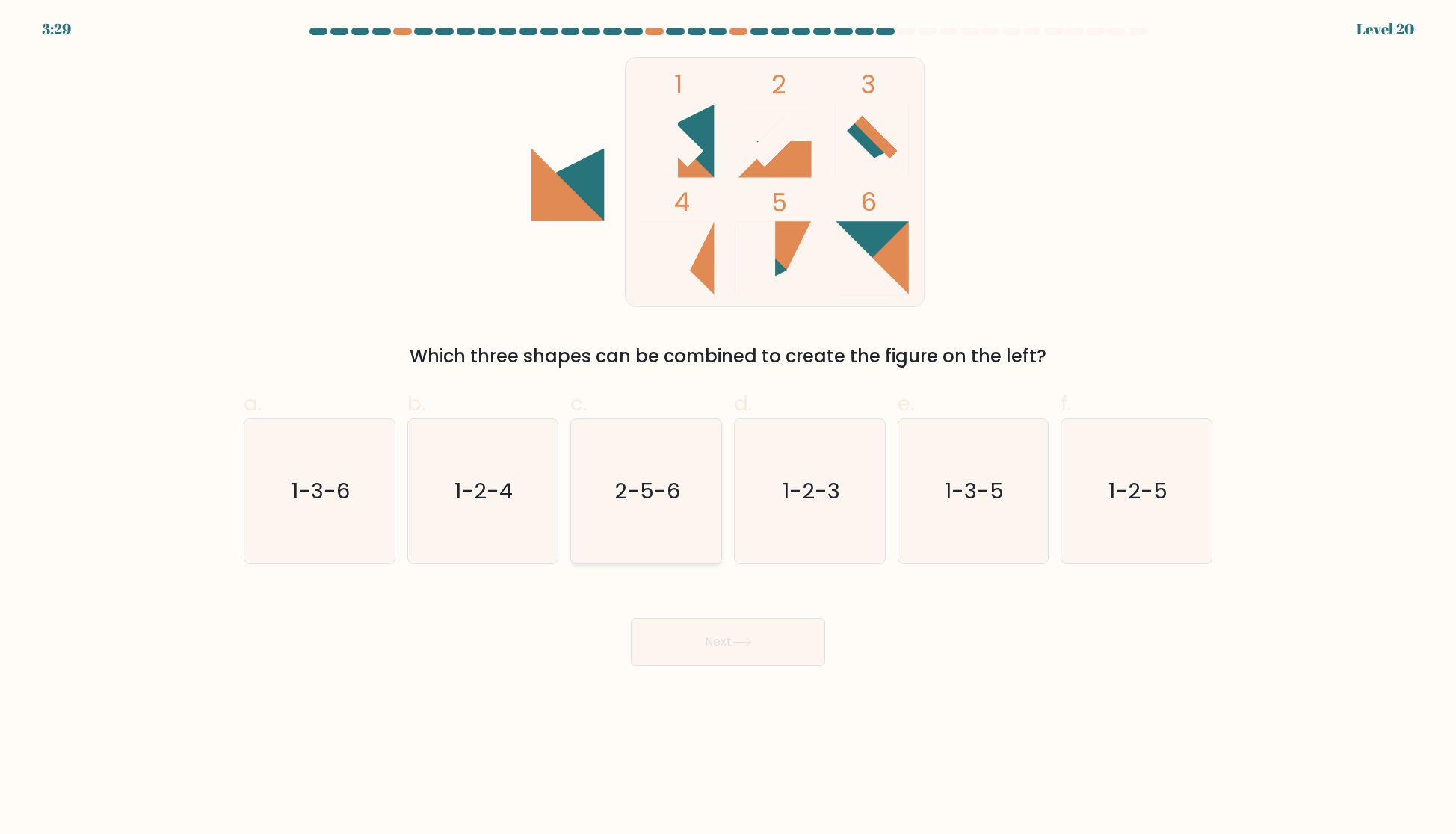
click at [626, 516] on icon "2-5-6" at bounding box center [646, 492] width 145 height 144
click at [728, 426] on input "c. 2-5-6" at bounding box center [728, 421] width 1 height 10
radio input "true"
click at [721, 633] on button "Next" at bounding box center [728, 641] width 194 height 47
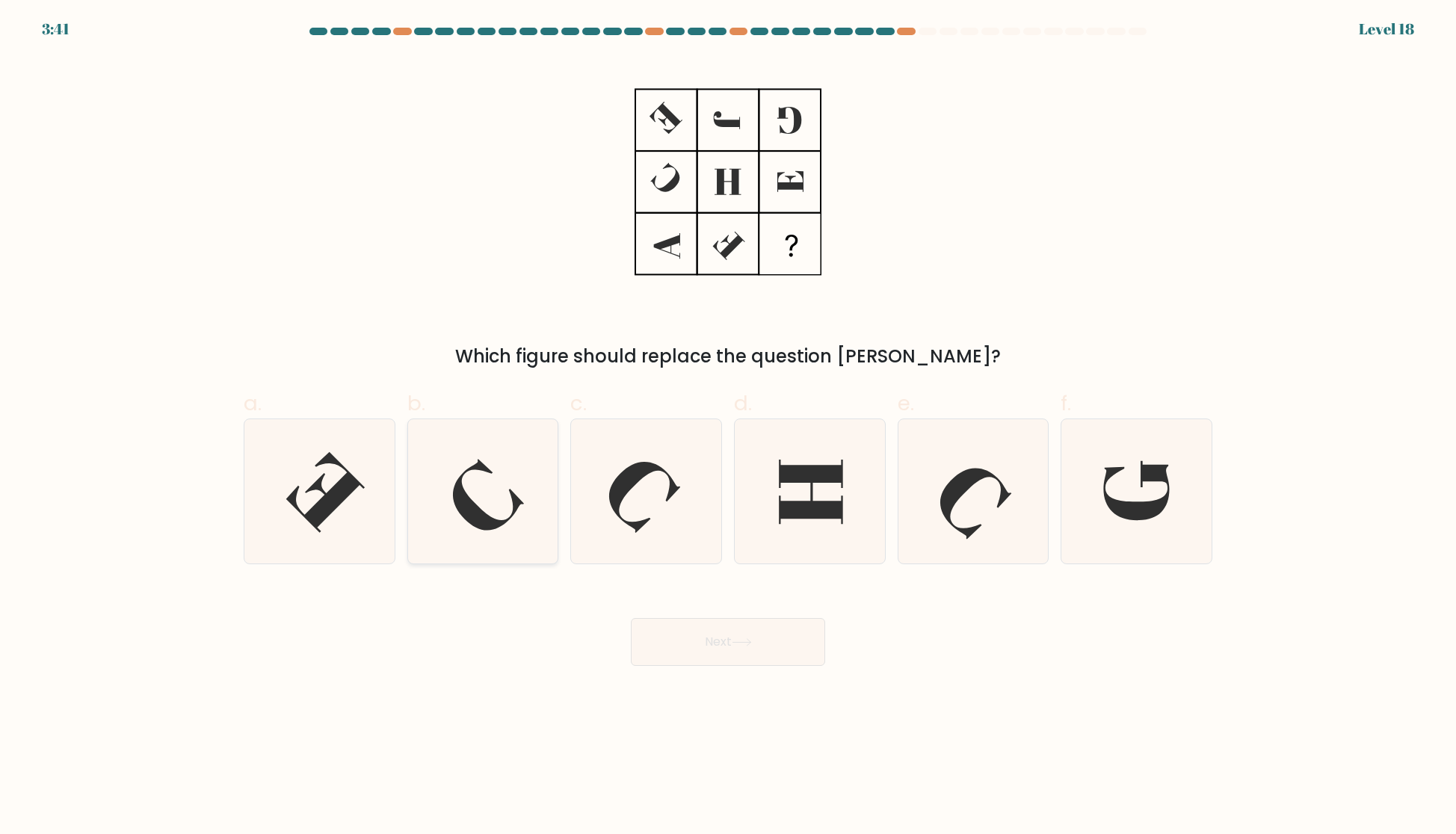
click at [520, 508] on icon at bounding box center [482, 492] width 145 height 144
click at [728, 426] on input "b." at bounding box center [728, 421] width 1 height 10
radio input "true"
click at [716, 642] on button "Next" at bounding box center [728, 641] width 194 height 47
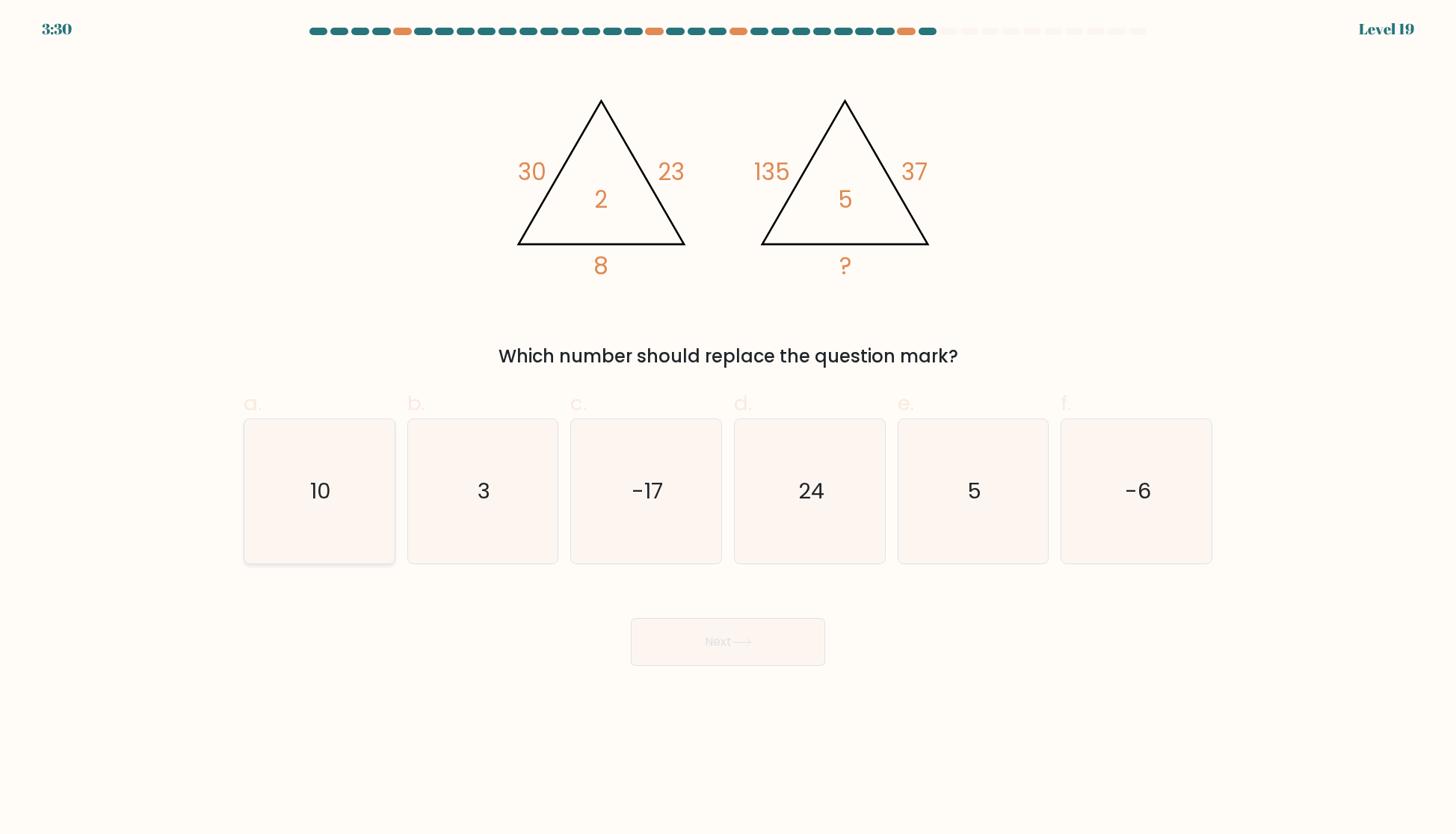
click at [323, 491] on text "10" at bounding box center [320, 491] width 21 height 30
click at [728, 426] on input "a. 10" at bounding box center [728, 421] width 1 height 10
radio input "true"
click at [712, 650] on button "Next" at bounding box center [728, 641] width 194 height 47
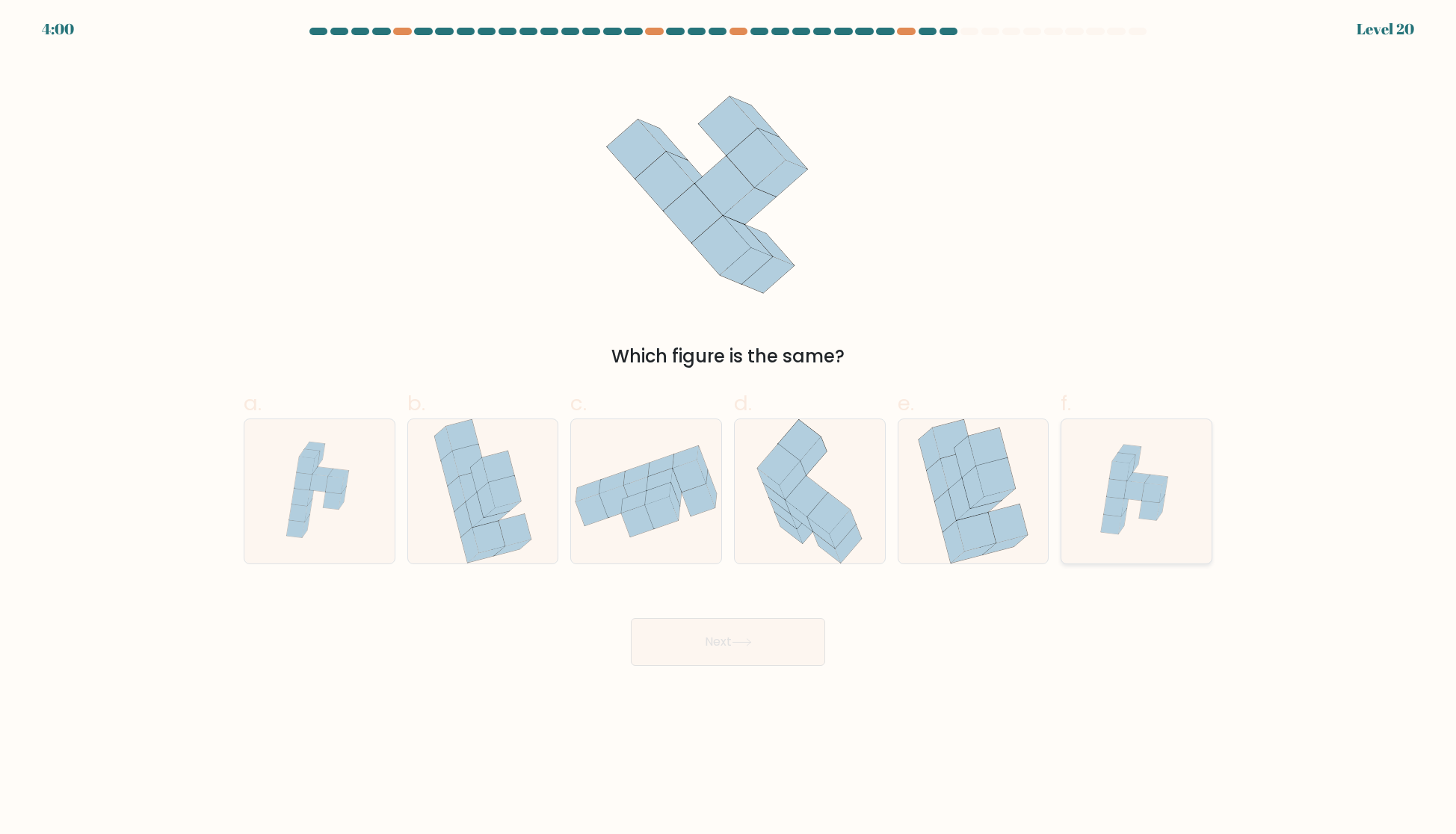
click at [1149, 487] on icon at bounding box center [1152, 493] width 20 height 20
click at [728, 426] on input "f." at bounding box center [728, 421] width 1 height 10
radio input "true"
click at [767, 640] on button "Next" at bounding box center [728, 641] width 194 height 47
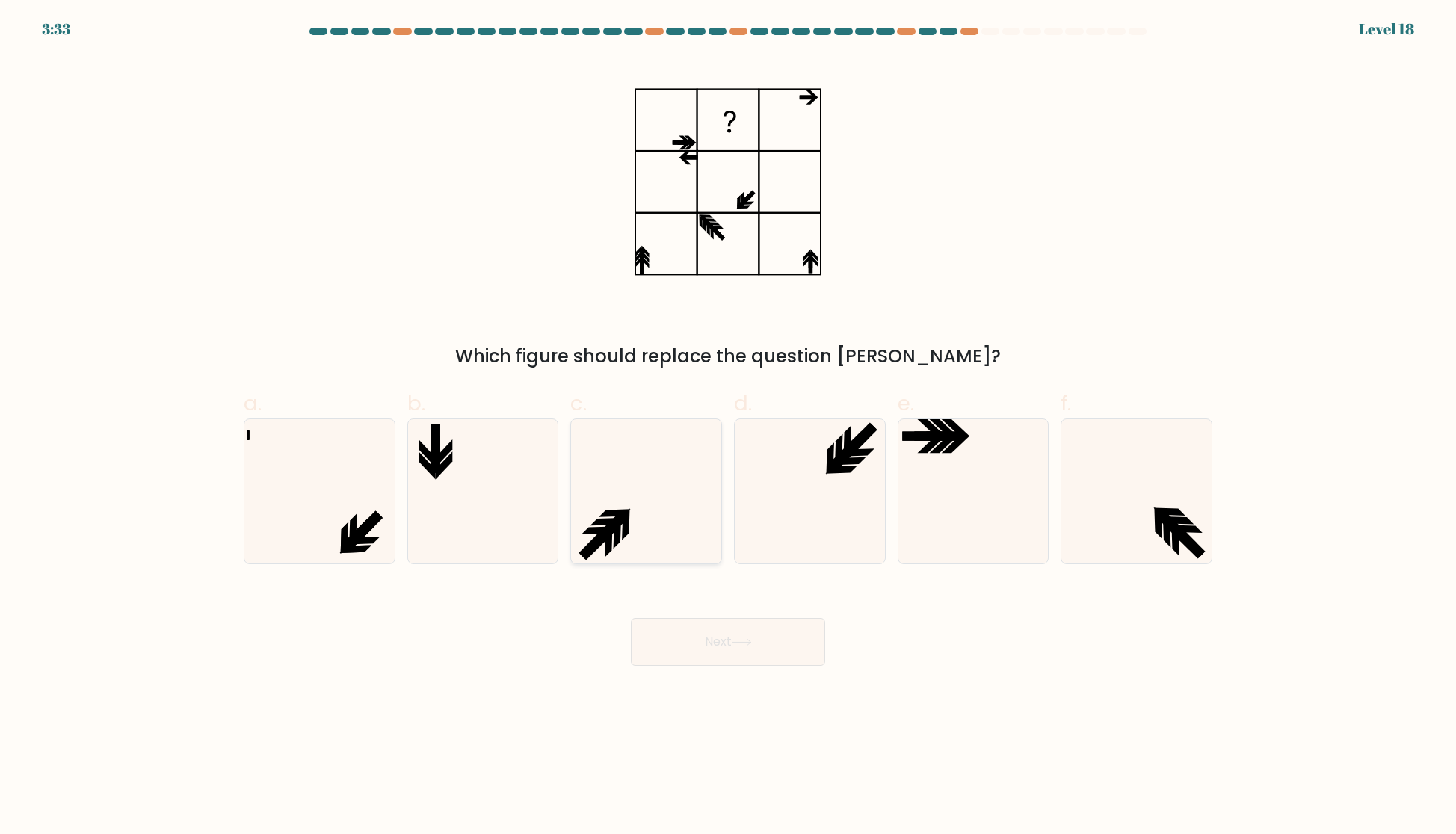
click at [663, 538] on icon at bounding box center [646, 492] width 145 height 144
click at [728, 426] on input "c." at bounding box center [728, 421] width 1 height 10
radio input "true"
click at [754, 632] on button "Next" at bounding box center [728, 641] width 194 height 47
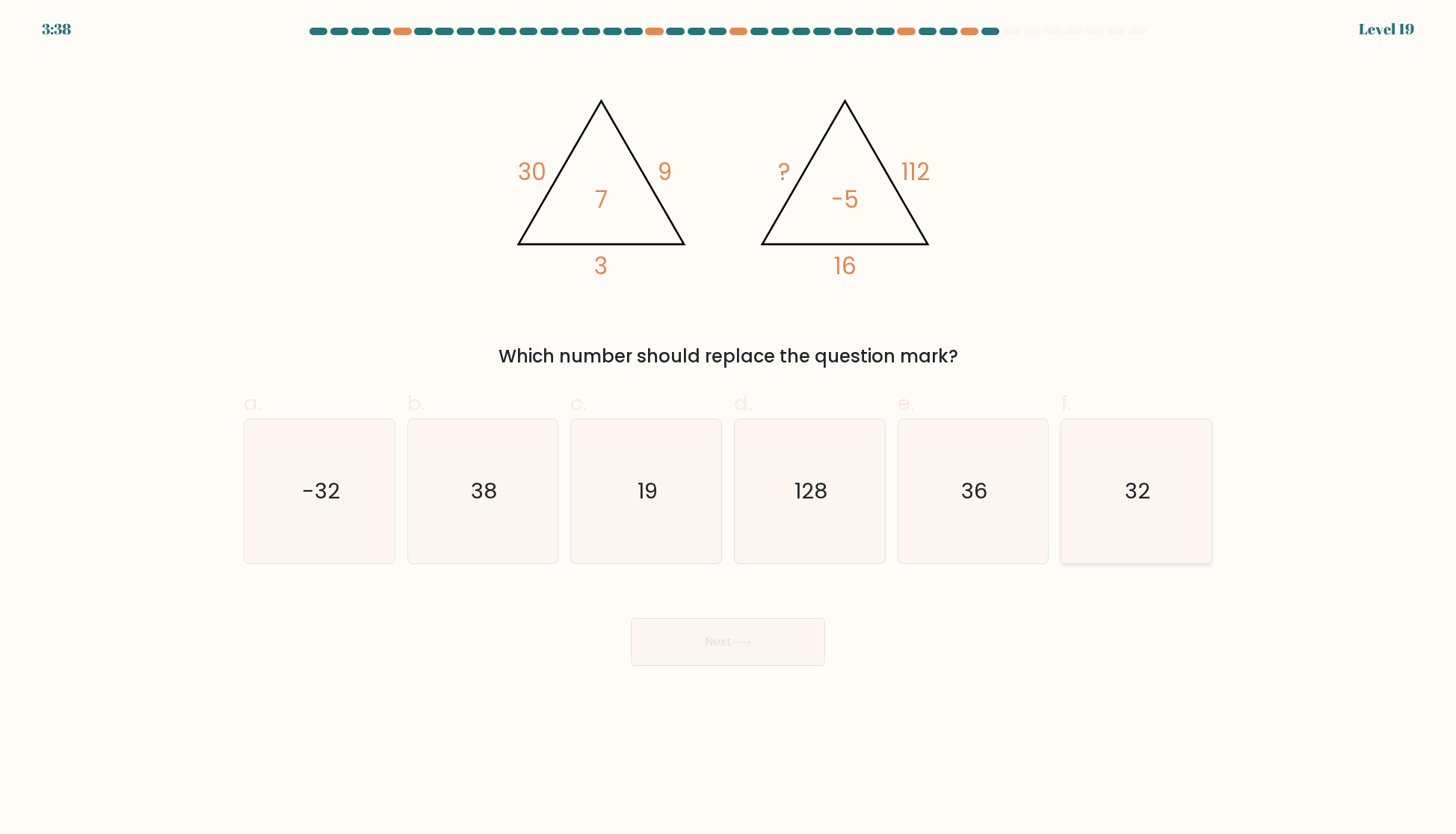
click at [1087, 510] on icon "32" at bounding box center [1136, 492] width 145 height 144
click at [728, 426] on input "f. 32" at bounding box center [728, 421] width 1 height 10
radio input "true"
click at [727, 647] on button "Next" at bounding box center [728, 641] width 194 height 47
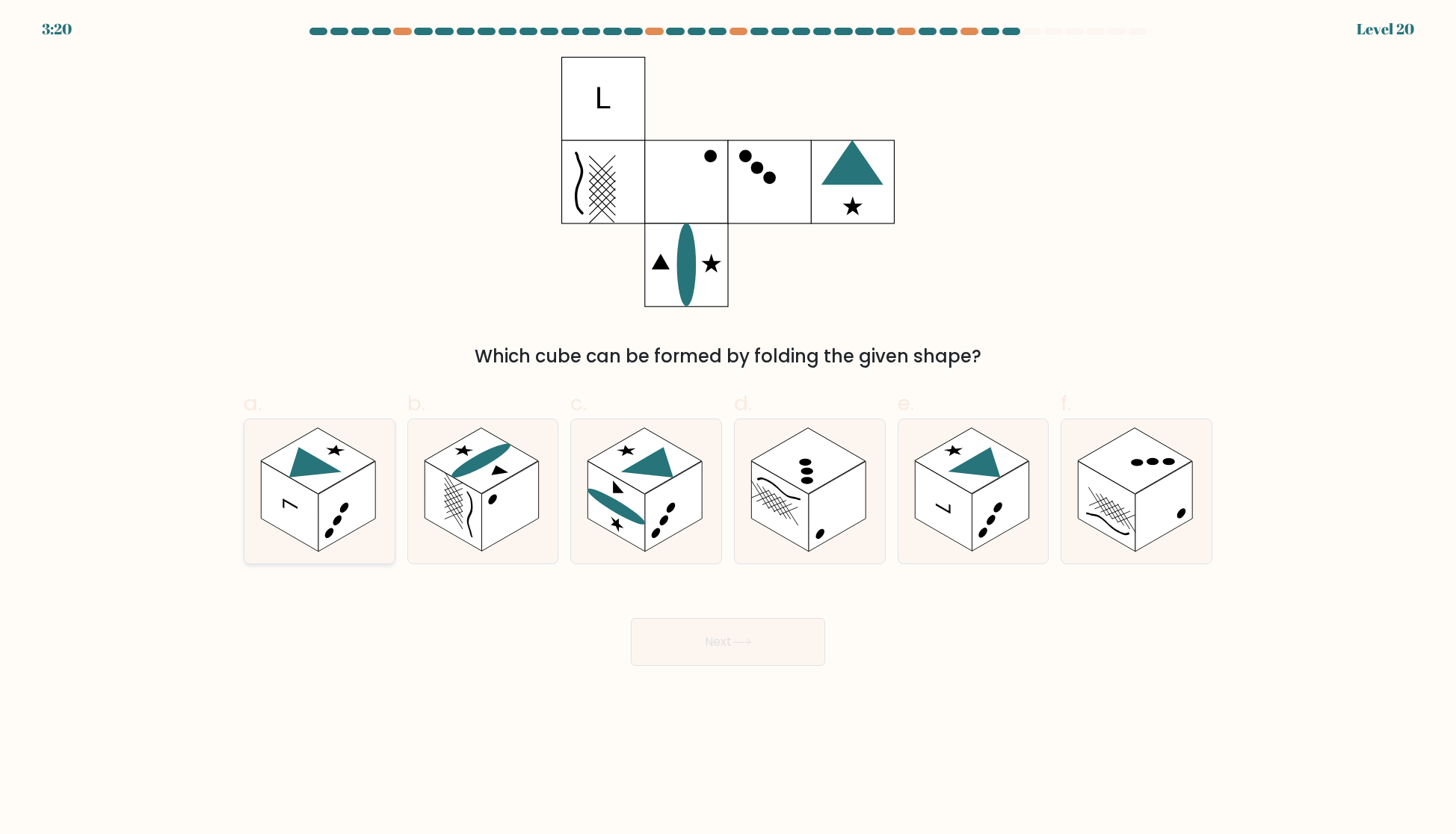
click at [340, 480] on rect at bounding box center [318, 461] width 115 height 65
click at [728, 426] on input "a." at bounding box center [728, 421] width 1 height 10
radio input "true"
click at [742, 638] on icon at bounding box center [741, 642] width 20 height 8
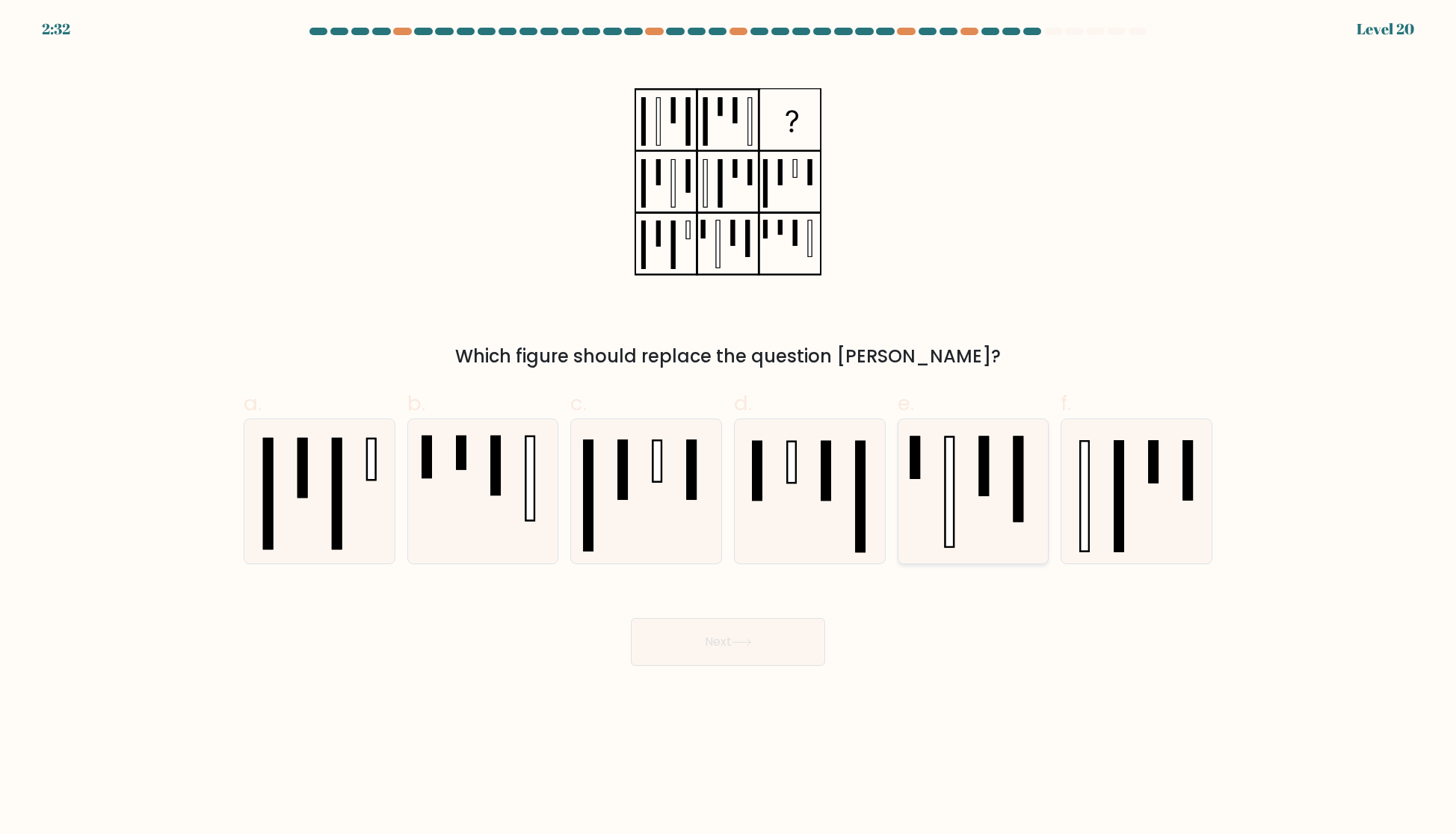
click at [987, 496] on rect at bounding box center [984, 466] width 8 height 58
click at [728, 426] on input "e." at bounding box center [728, 421] width 1 height 10
radio input "true"
click at [761, 654] on button "Next" at bounding box center [728, 641] width 194 height 47
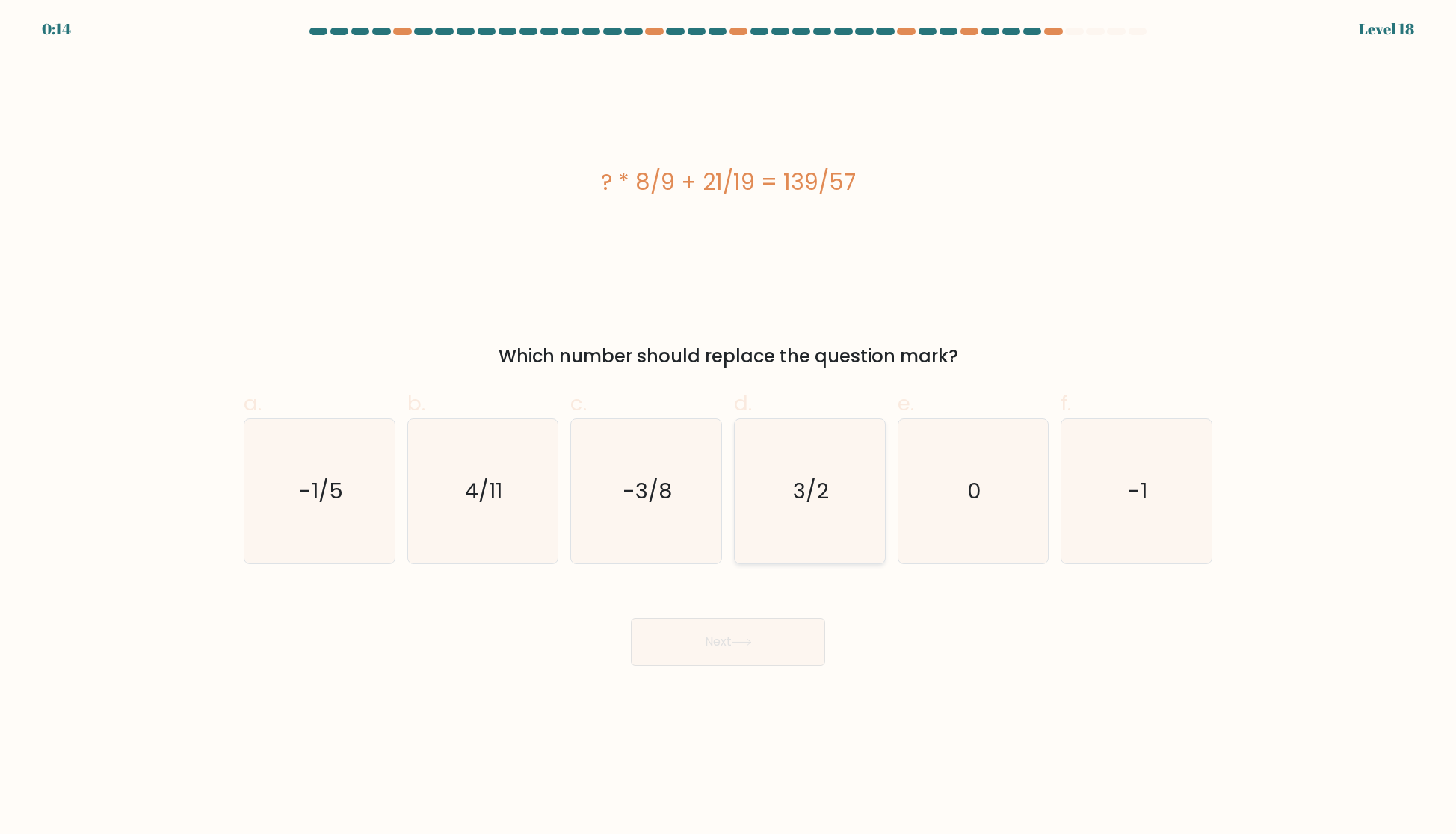
click at [788, 523] on icon "3/2" at bounding box center [810, 492] width 145 height 144
click at [728, 426] on input "d. 3/2" at bounding box center [728, 421] width 1 height 10
radio input "true"
click at [715, 642] on button "Next" at bounding box center [728, 641] width 194 height 47
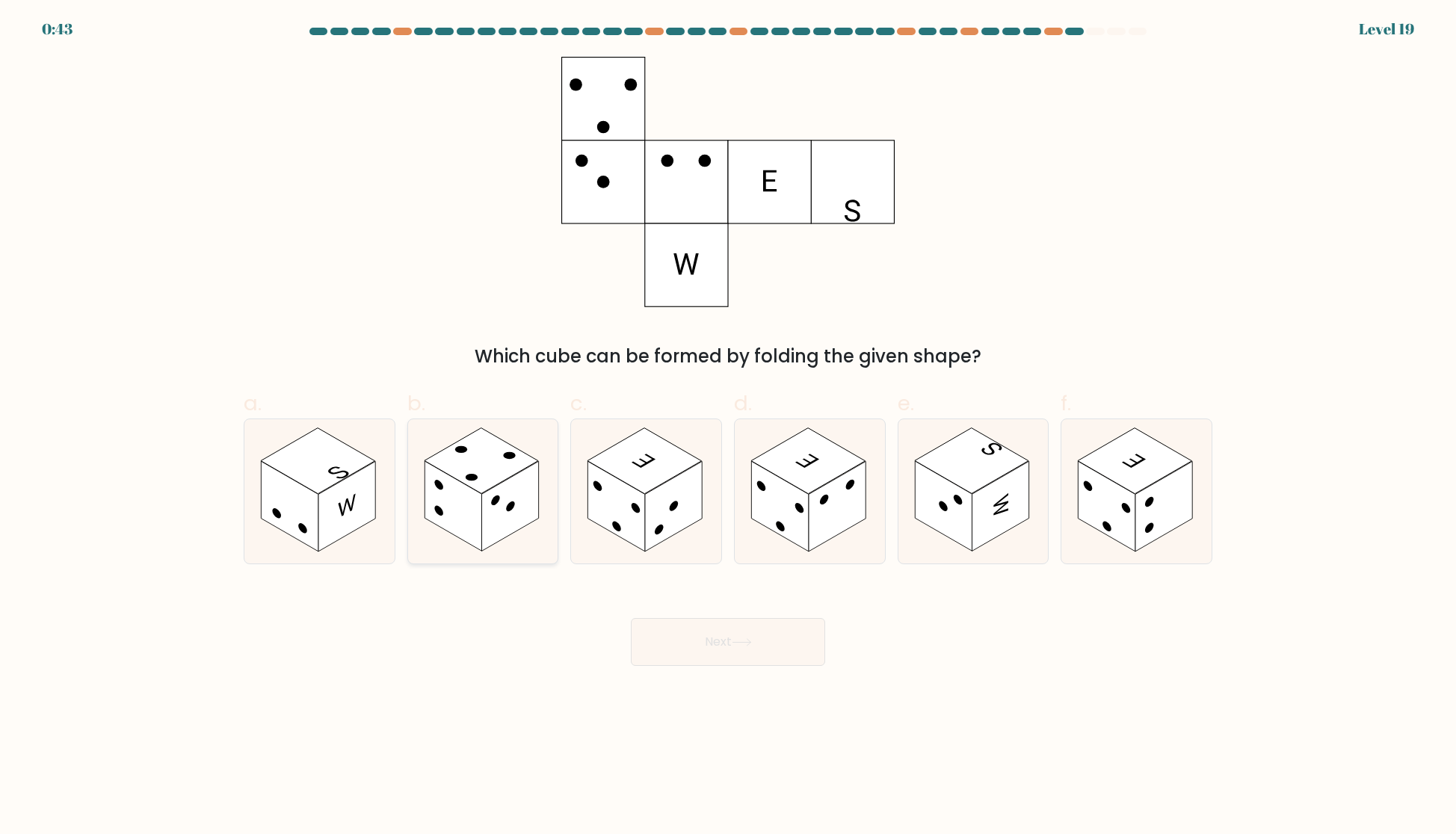
click at [490, 502] on rect at bounding box center [509, 507] width 56 height 90
click at [728, 426] on input "b." at bounding box center [728, 421] width 1 height 10
radio input "true"
click at [741, 643] on icon at bounding box center [741, 642] width 20 height 8
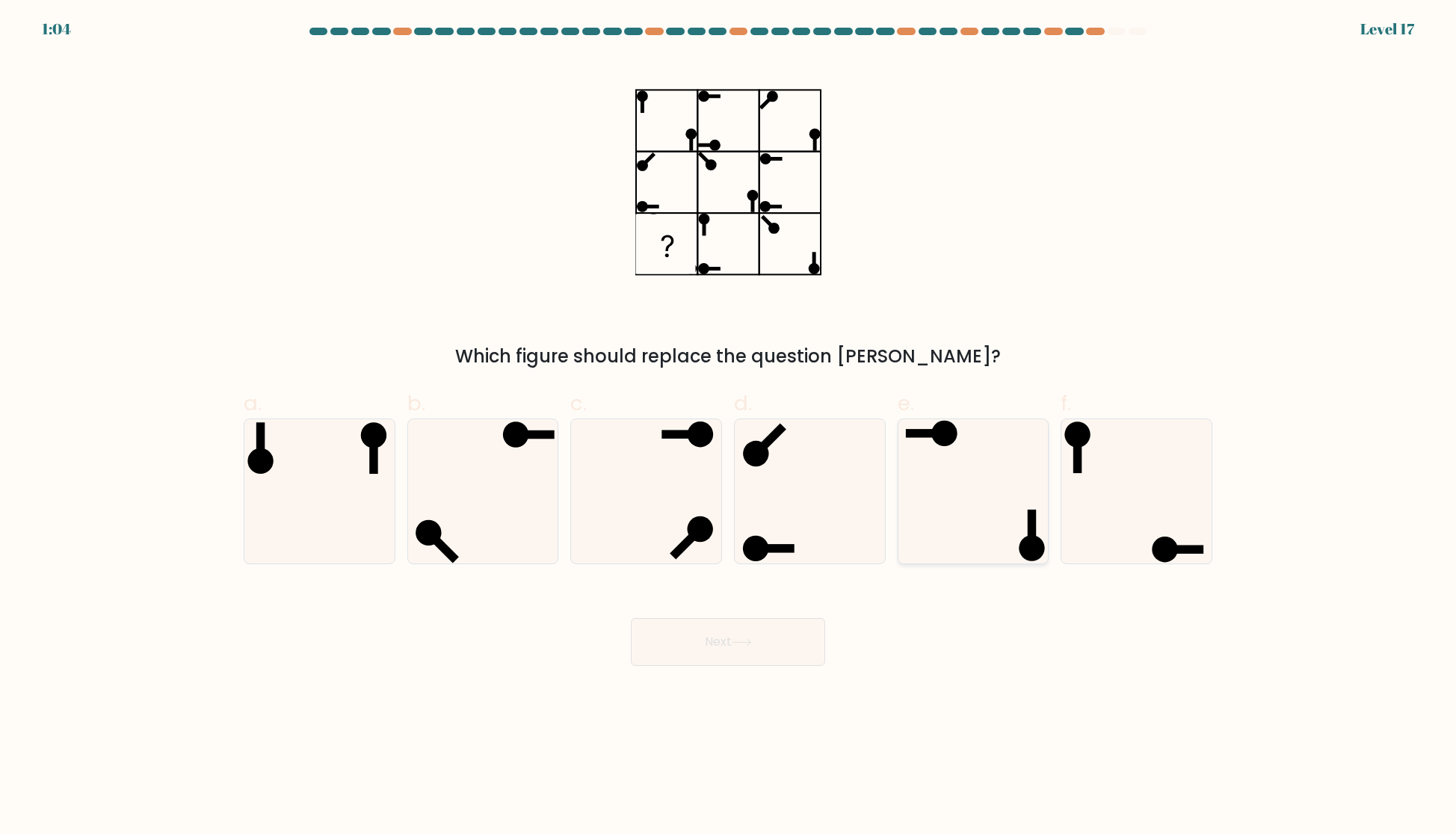
click at [947, 483] on icon at bounding box center [973, 492] width 145 height 144
click at [728, 426] on input "e." at bounding box center [728, 421] width 1 height 10
radio input "true"
click at [776, 646] on button "Next" at bounding box center [728, 641] width 194 height 47
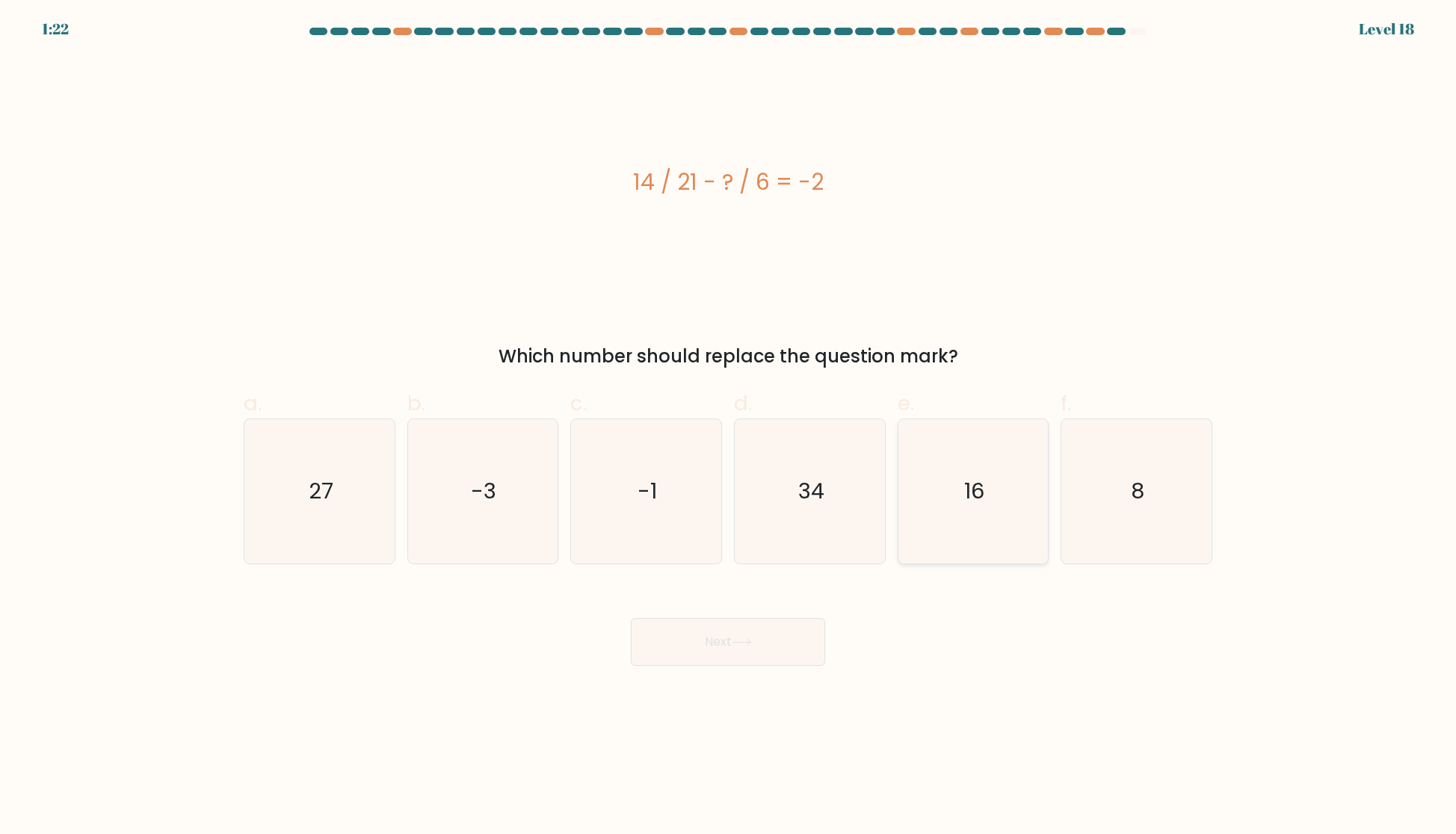
click at [983, 513] on icon "16" at bounding box center [973, 492] width 145 height 144
click at [728, 426] on input "e. 16" at bounding box center [728, 421] width 1 height 10
radio input "true"
click at [706, 649] on button "Next" at bounding box center [728, 641] width 194 height 47
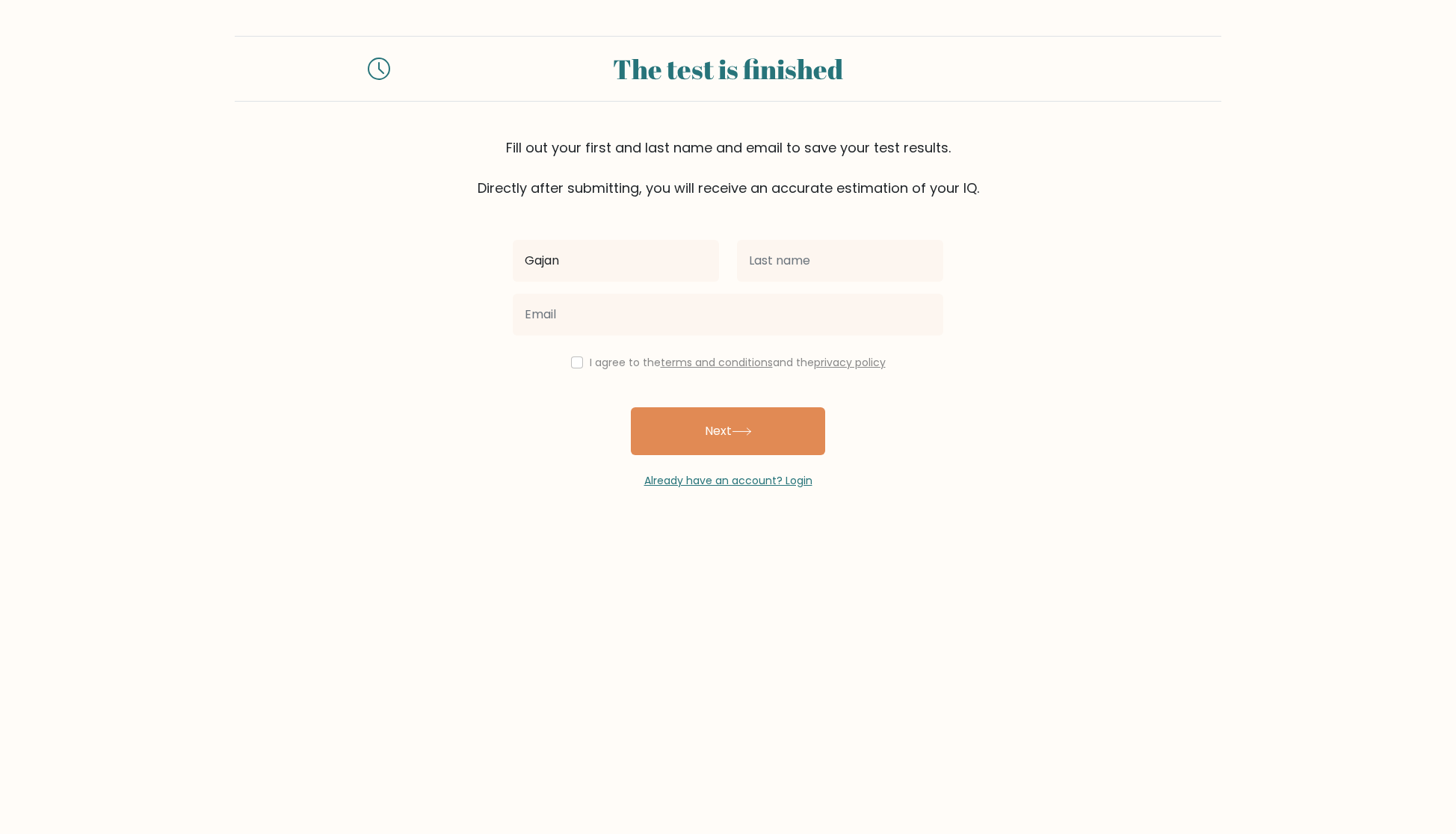
type input "Gajan"
type input "Retnasaba"
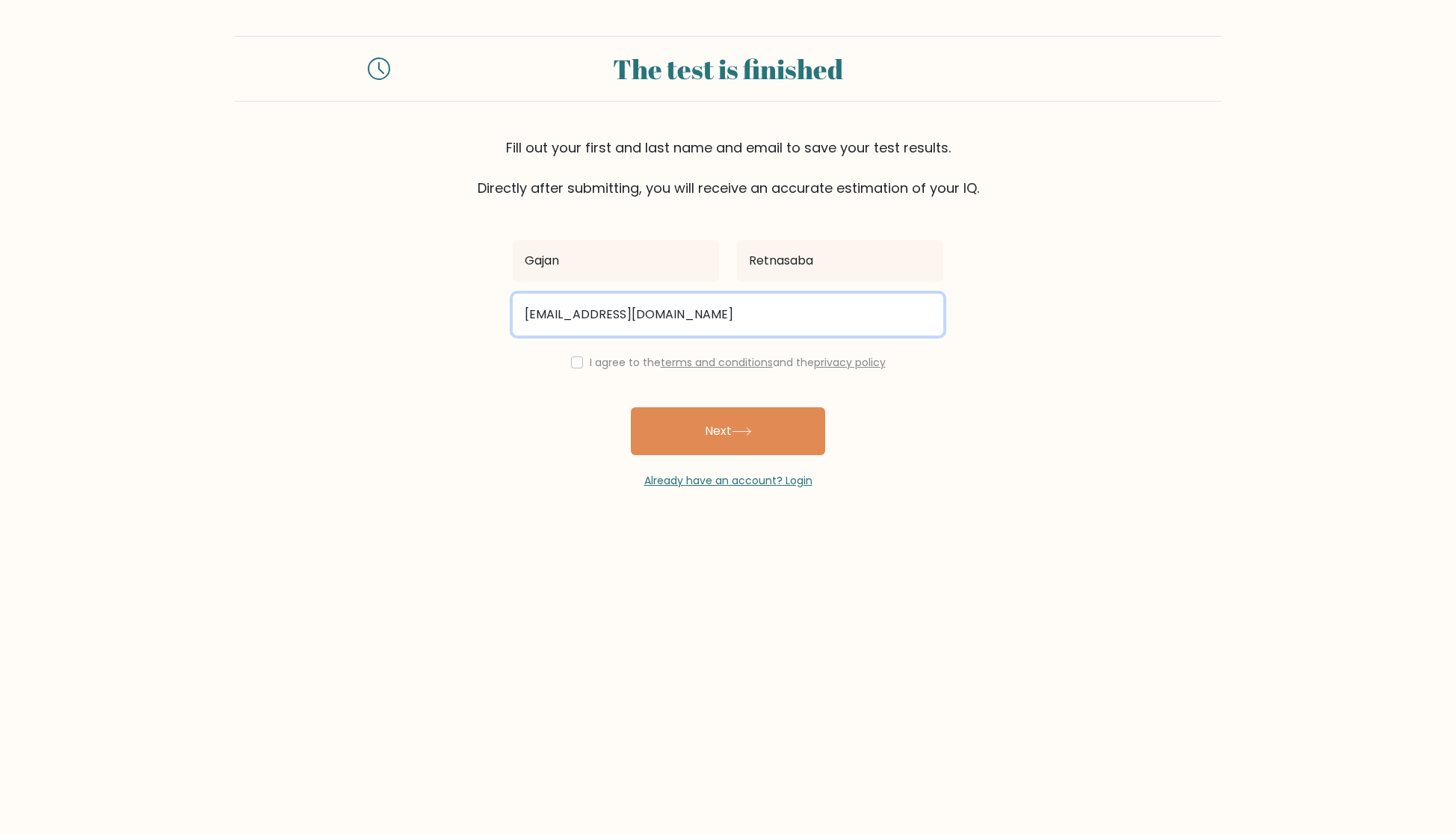
type input "[EMAIL_ADDRESS][DOMAIN_NAME]"
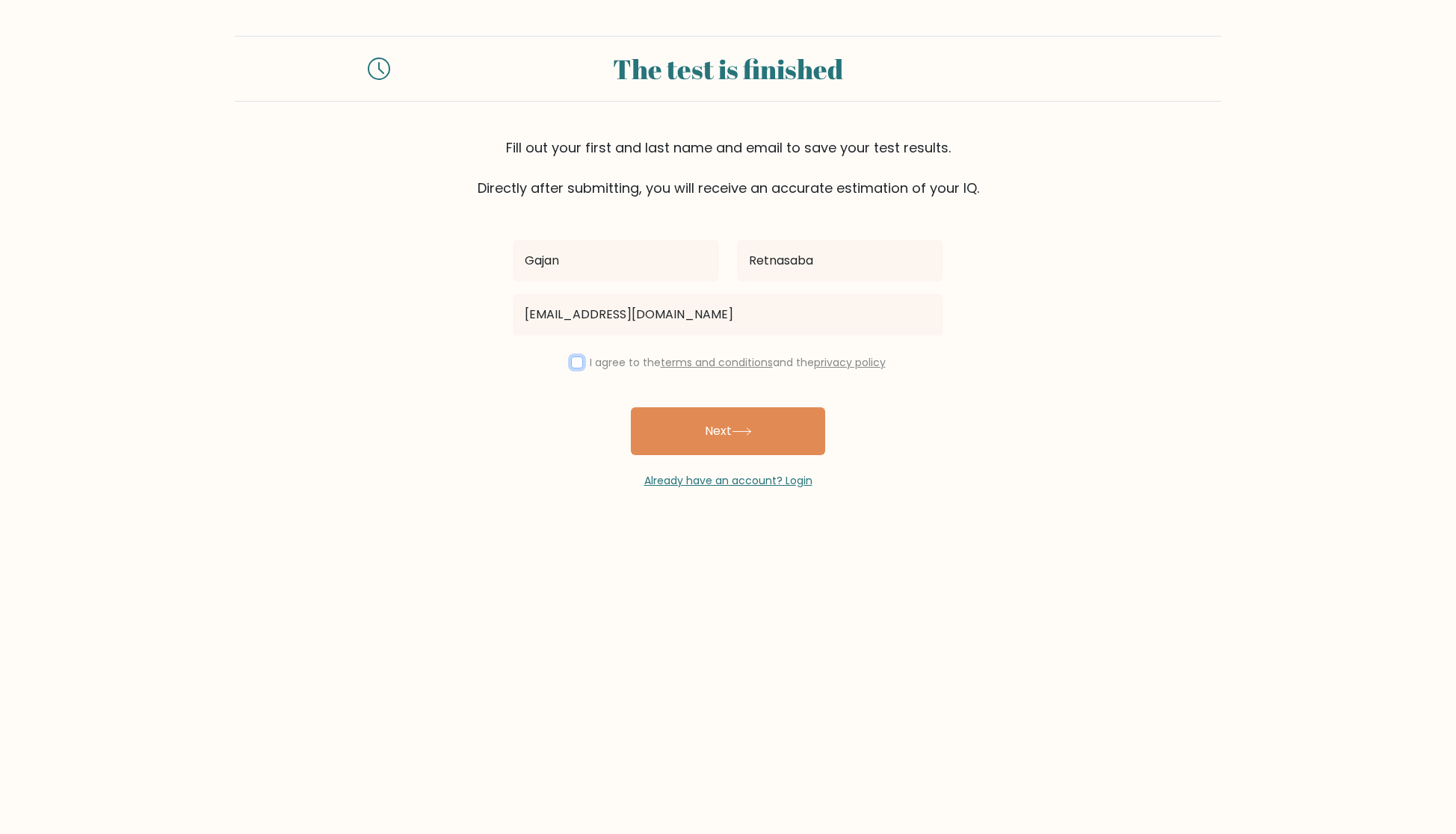
click at [572, 358] on input "checkbox" at bounding box center [577, 362] width 12 height 12
checkbox input "true"
click at [732, 428] on button "Next" at bounding box center [728, 430] width 194 height 47
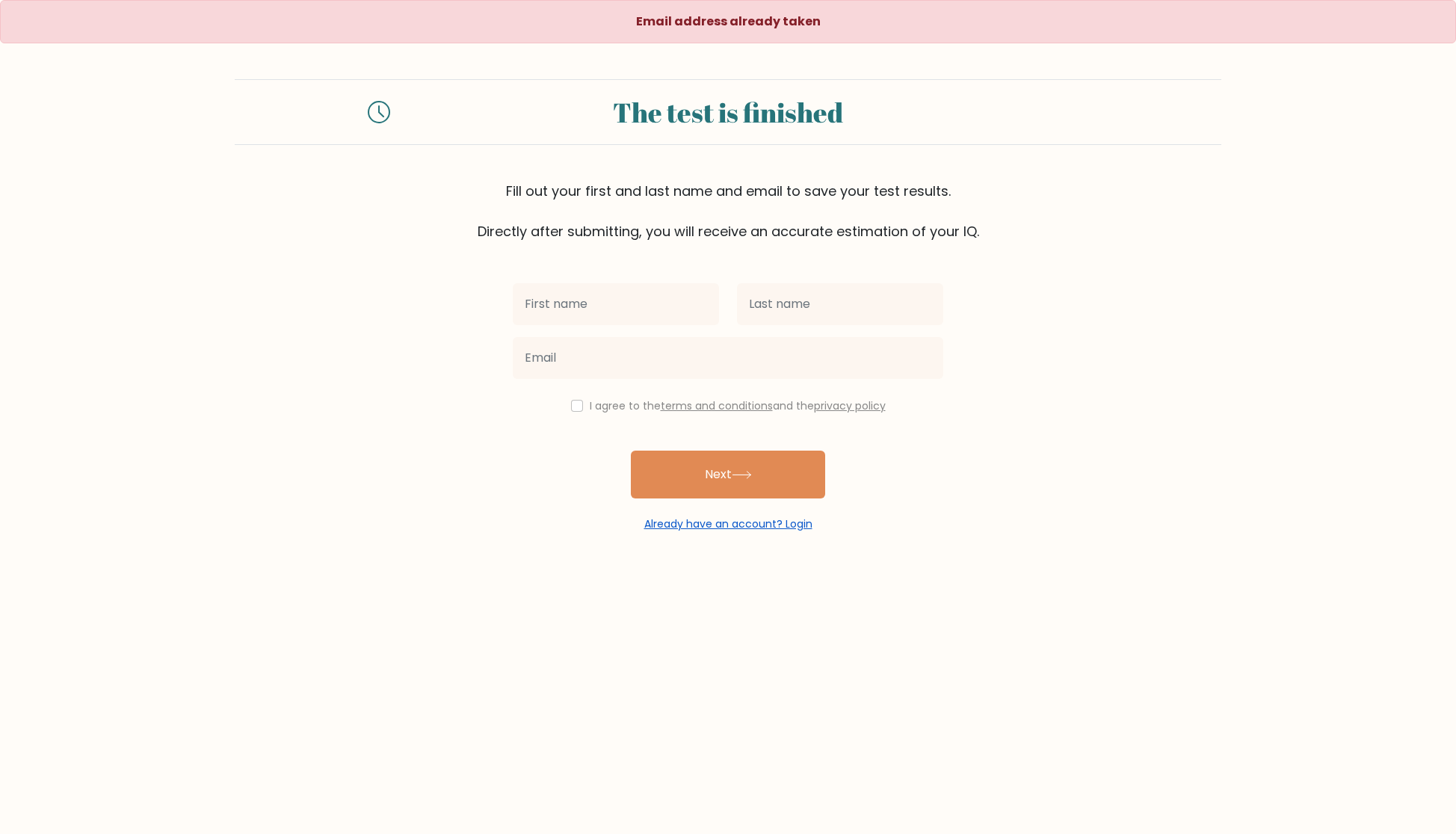
click at [741, 523] on link "Already have an account? Login" at bounding box center [728, 523] width 168 height 15
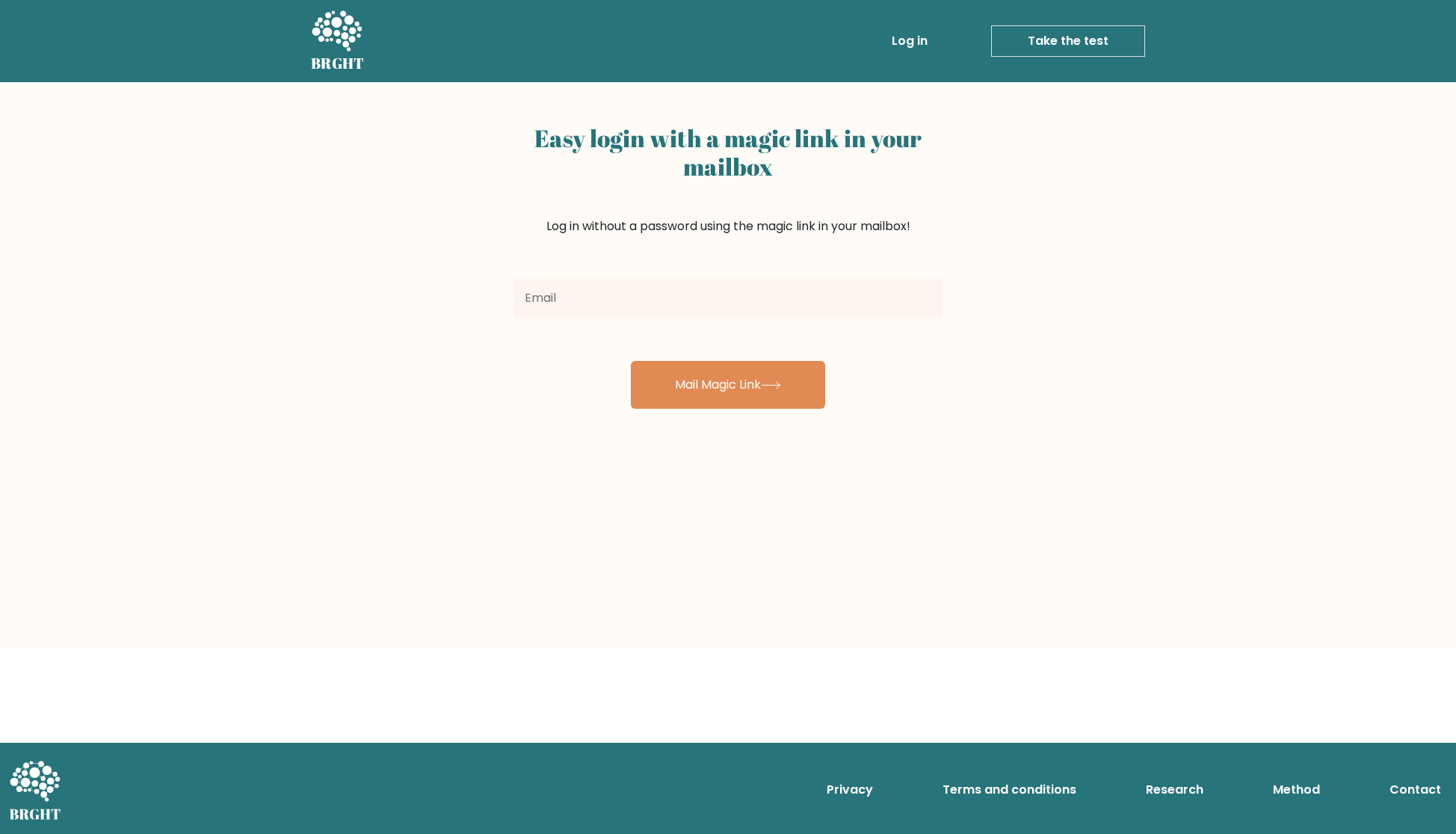
click at [627, 291] on input "email" at bounding box center [728, 298] width 431 height 42
type input "[EMAIL_ADDRESS][DOMAIN_NAME]"
click at [742, 401] on button "Mail Magic Link" at bounding box center [728, 385] width 194 height 47
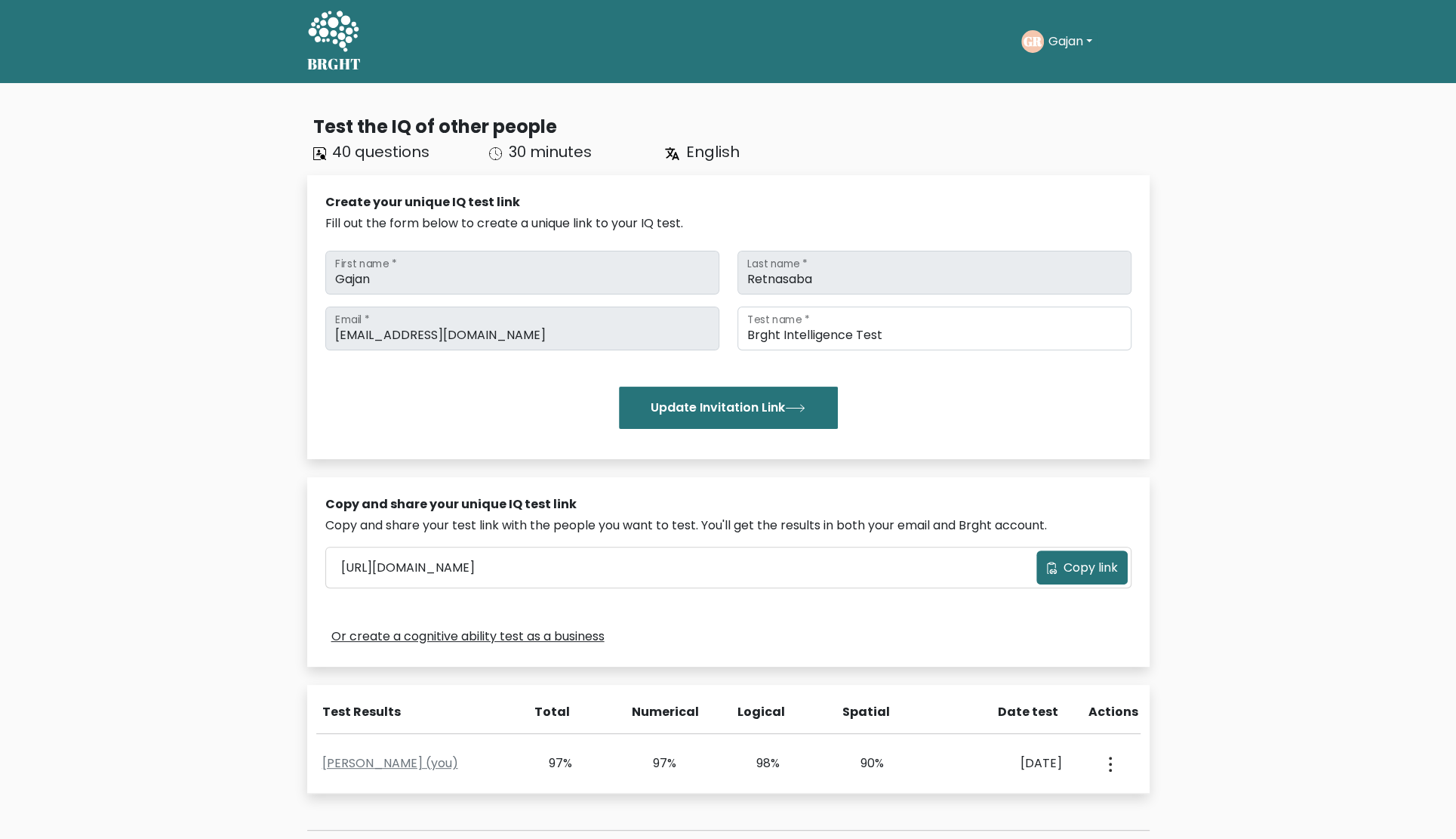
click at [1095, 47] on button "Gajan" at bounding box center [1070, 42] width 53 height 20
click at [1084, 66] on link "Dashboard" at bounding box center [1081, 73] width 119 height 24
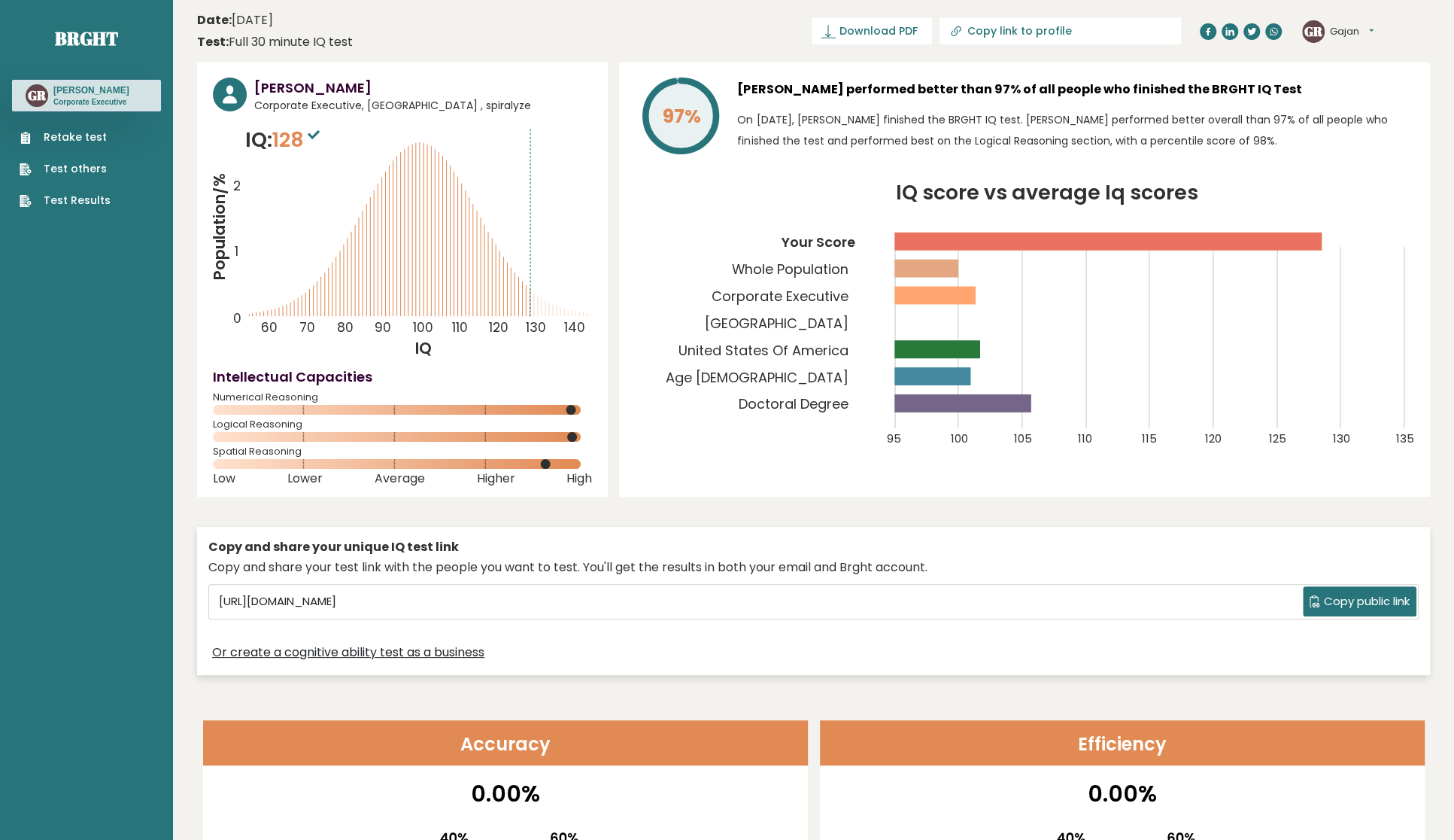
click at [60, 199] on link "Test Results" at bounding box center [65, 200] width 91 height 16
click at [932, 39] on link "Download PDF" at bounding box center [872, 31] width 121 height 26
click at [83, 201] on link "Test Results" at bounding box center [65, 200] width 91 height 16
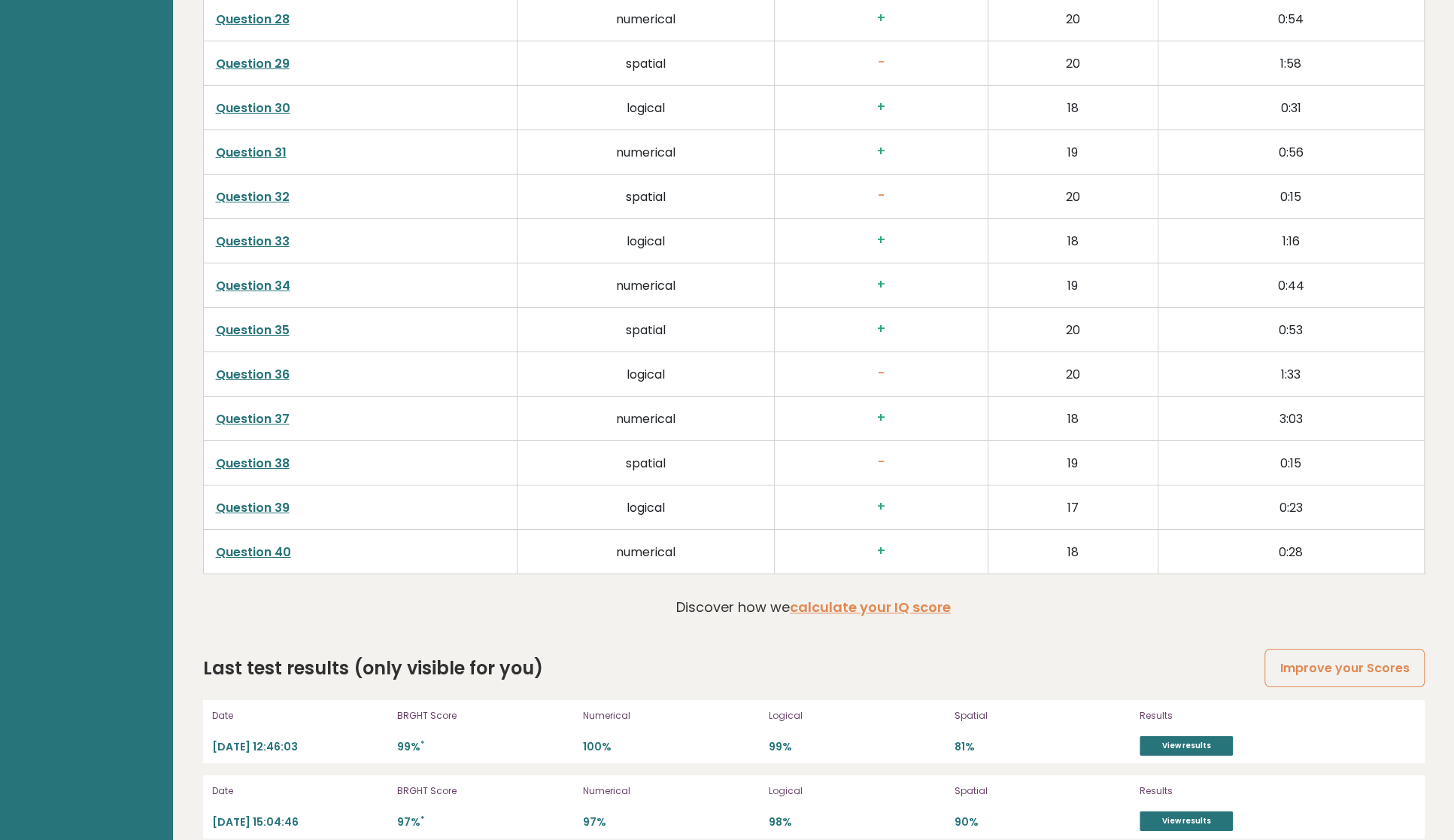
scroll to position [3824, 0]
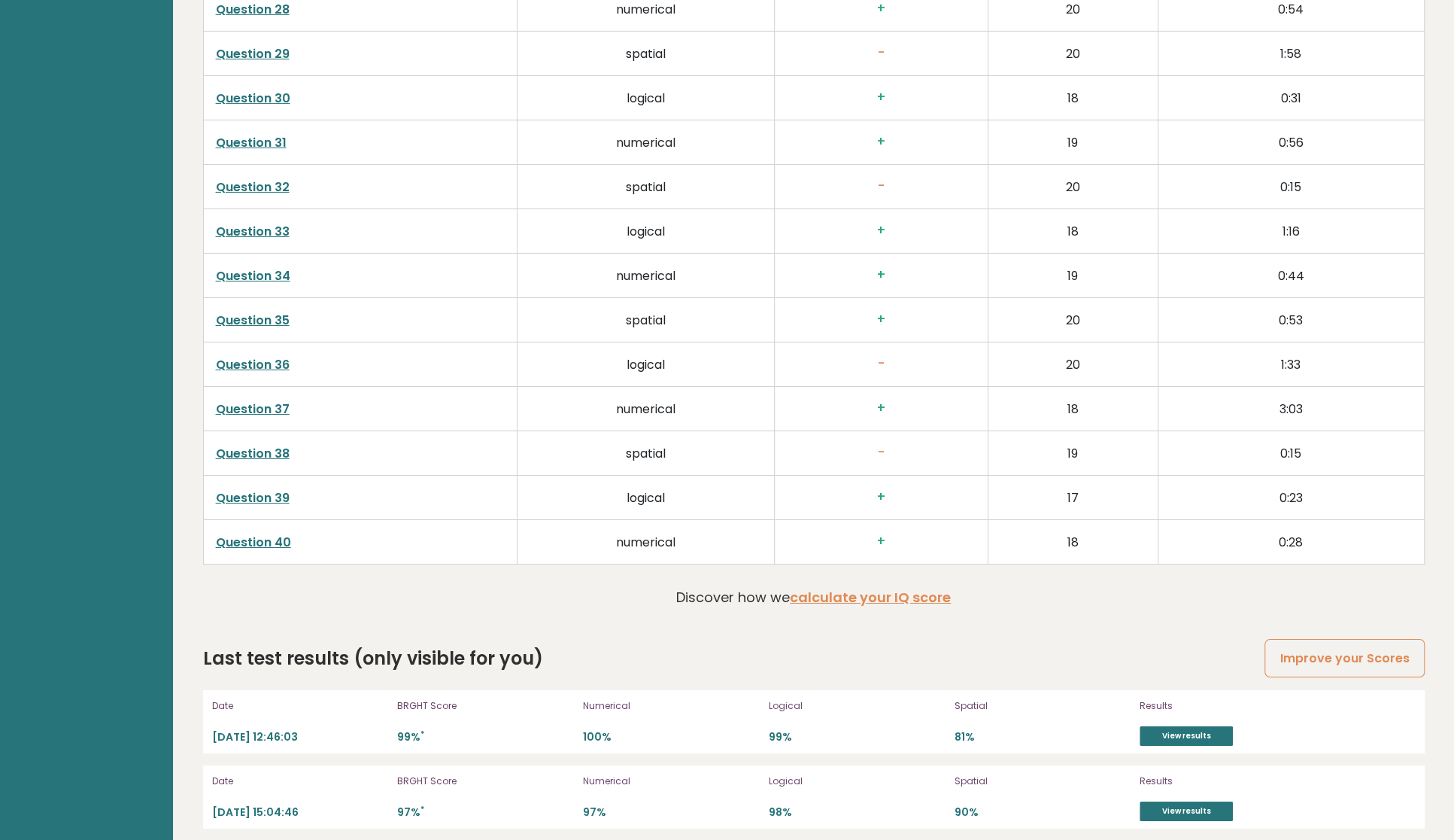
click at [413, 730] on p "99% *" at bounding box center [485, 736] width 176 height 14
drag, startPoint x: 251, startPoint y: 803, endPoint x: 264, endPoint y: 801, distance: 13.2
click at [251, 805] on p "2025-01-25 15:04:46" at bounding box center [300, 812] width 176 height 14
click at [1202, 802] on link "View results" at bounding box center [1187, 811] width 94 height 20
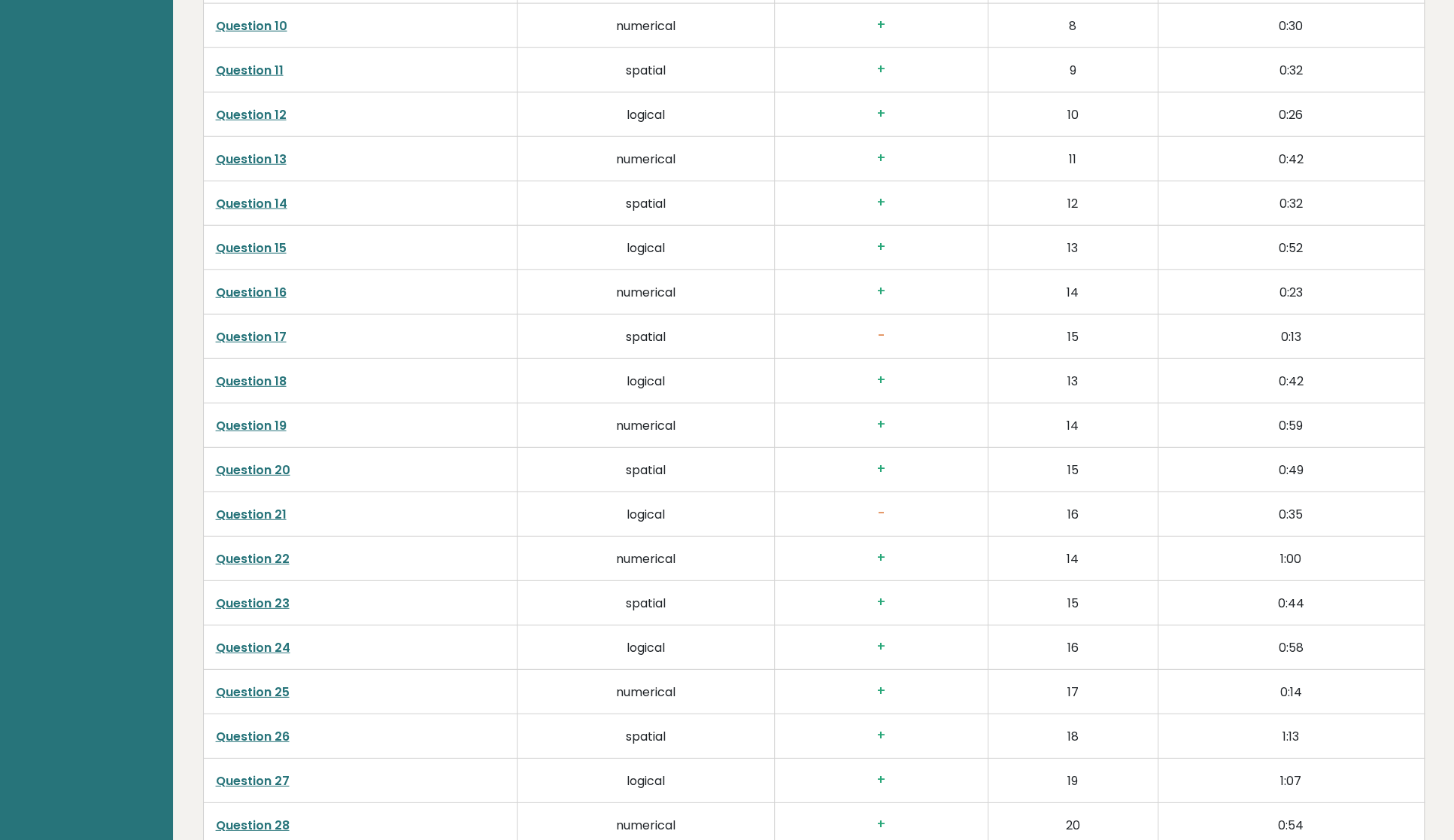
scroll to position [1129, 0]
